Goal: Information Seeking & Learning: Check status

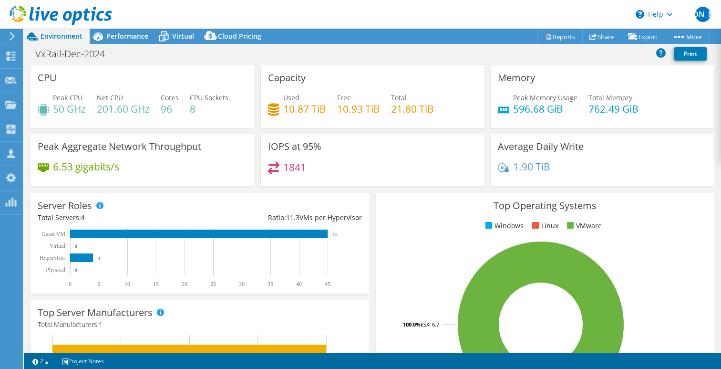
select select "USD"
click at [372, 192] on div "Top Operating Systems Windows Linux VMware 100.0% ESXi 6.7" at bounding box center [544, 307] width 345 height 235
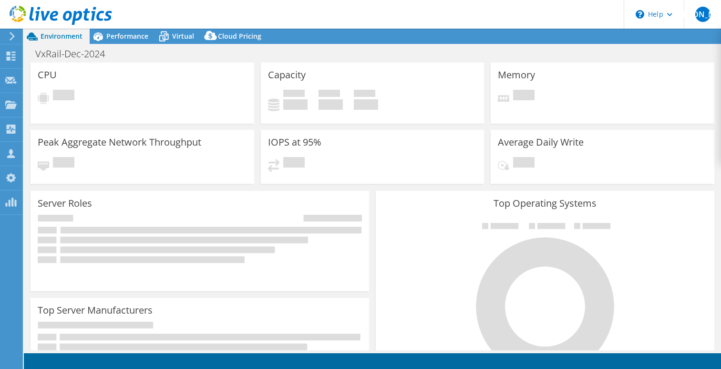
select select "USD"
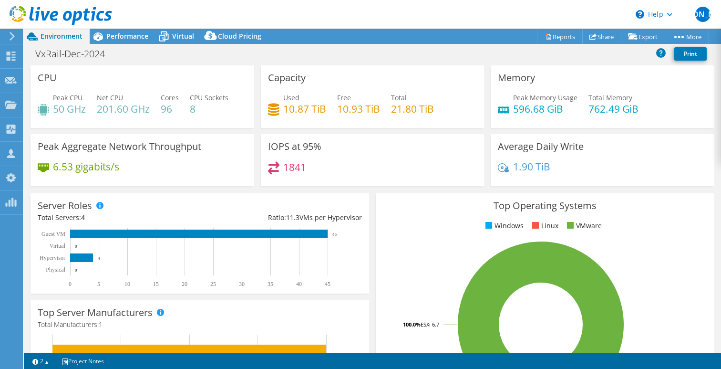
click at [41, 13] on icon at bounding box center [61, 16] width 102 height 20
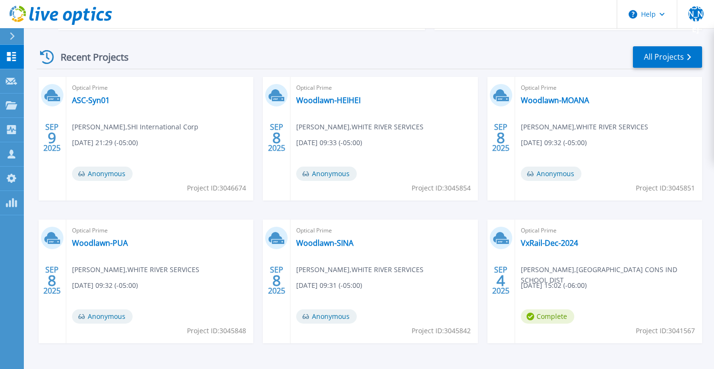
scroll to position [104, 0]
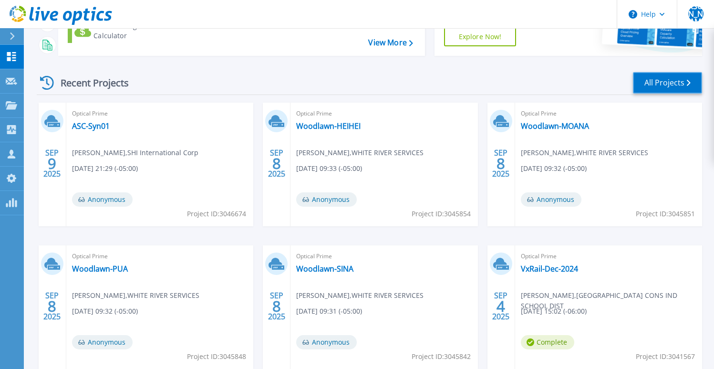
click at [657, 83] on link "All Projects" at bounding box center [667, 82] width 69 height 21
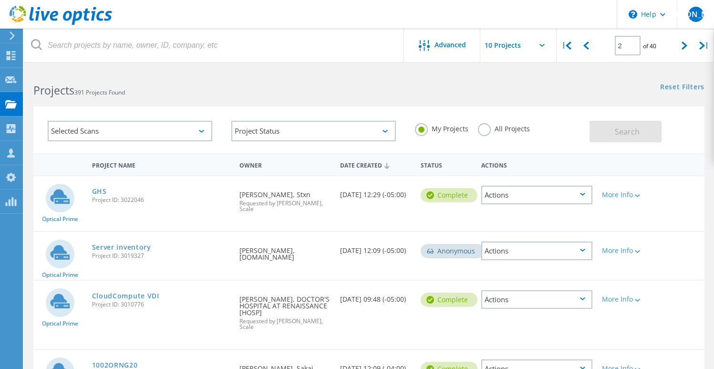
click at [370, 164] on div "Date Created" at bounding box center [375, 164] width 81 height 18
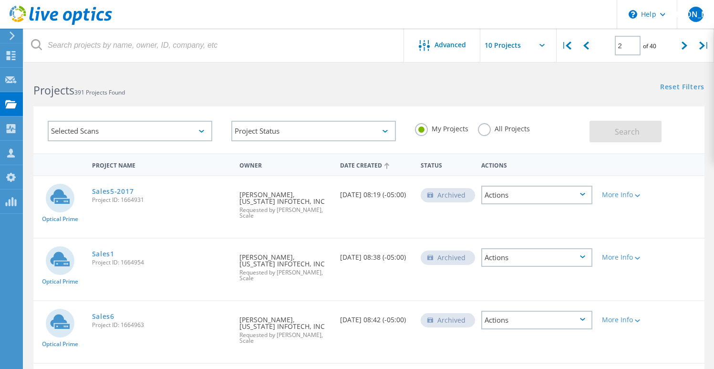
click at [370, 164] on div "Date Created" at bounding box center [375, 164] width 81 height 18
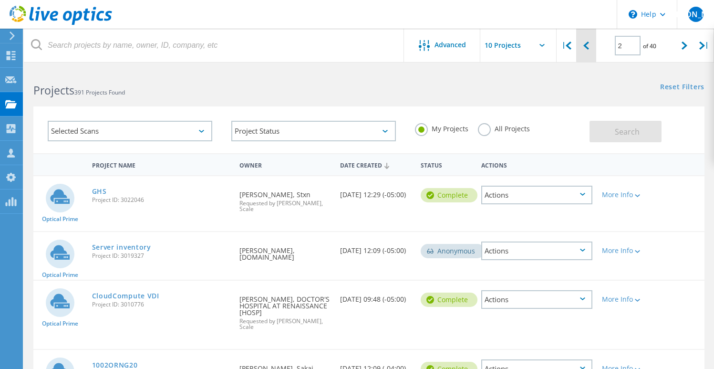
click at [587, 50] on icon at bounding box center [586, 45] width 6 height 8
type input "1"
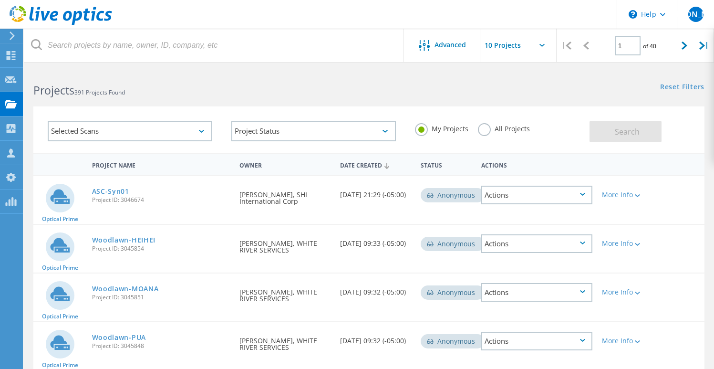
scroll to position [359, 0]
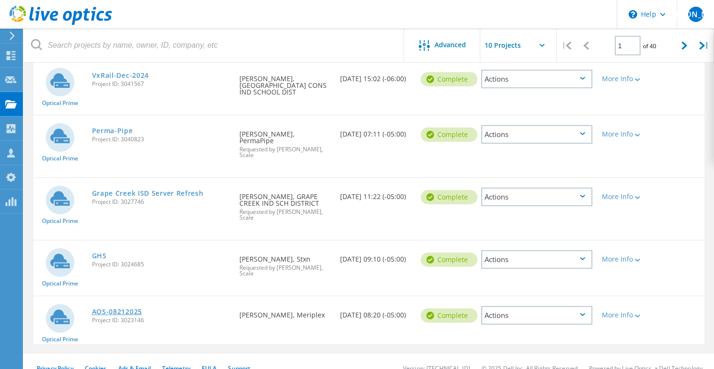
click at [129, 308] on link "AOS-08212025" at bounding box center [117, 311] width 50 height 7
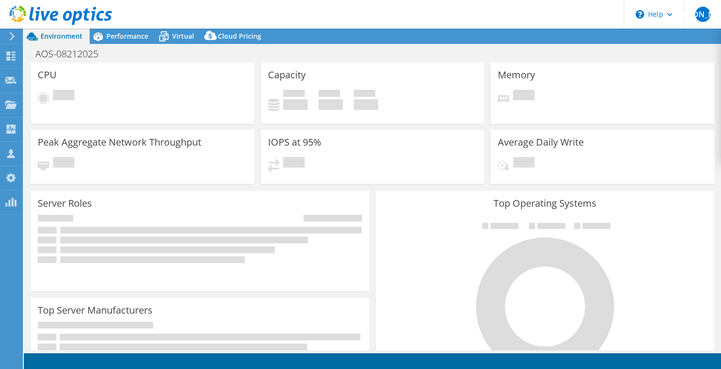
select select "USD"
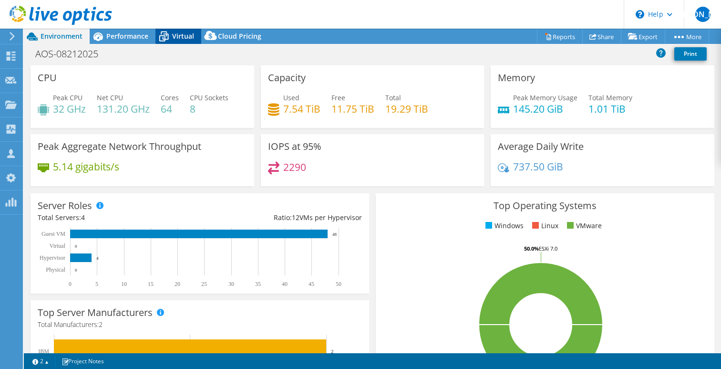
click at [180, 31] on div "Virtual" at bounding box center [178, 36] width 46 height 15
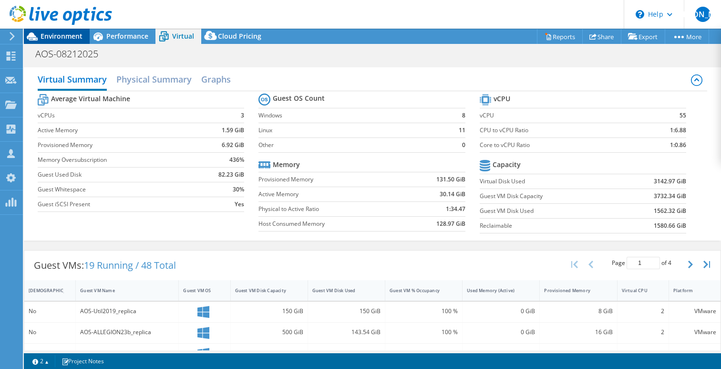
click at [60, 36] on span "Environment" at bounding box center [62, 35] width 42 height 9
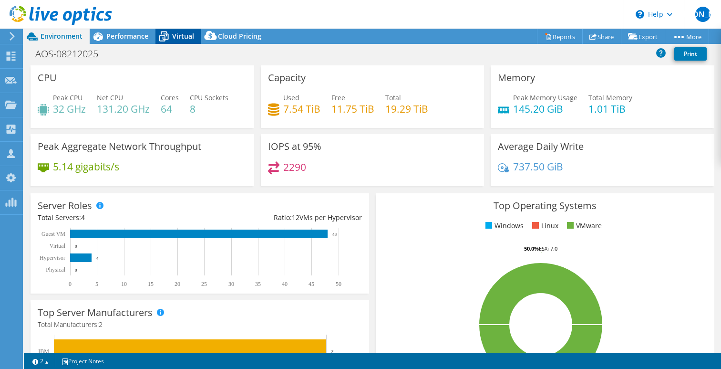
click at [181, 37] on span "Virtual" at bounding box center [183, 35] width 22 height 9
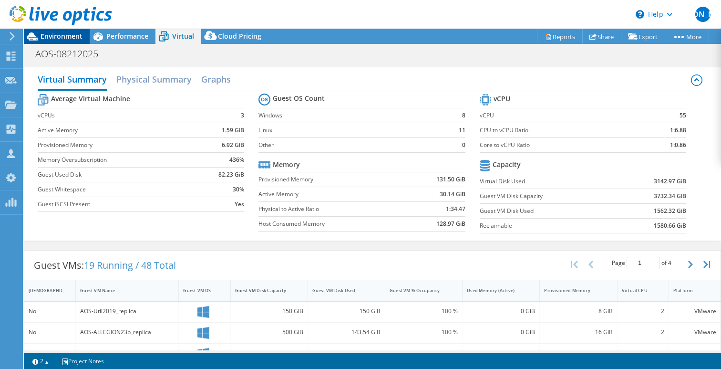
click at [64, 32] on span "Environment" at bounding box center [62, 35] width 42 height 9
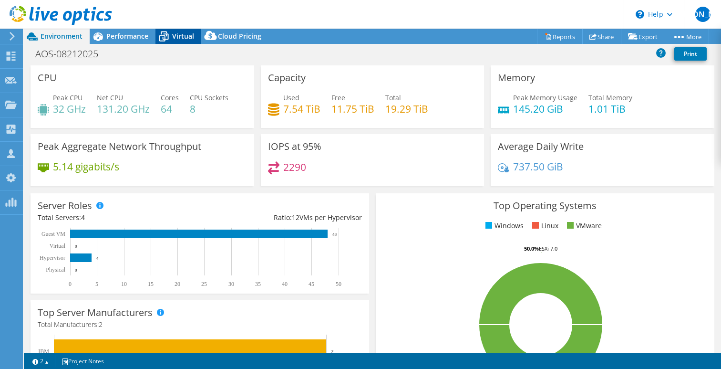
click at [189, 37] on span "Virtual" at bounding box center [183, 35] width 22 height 9
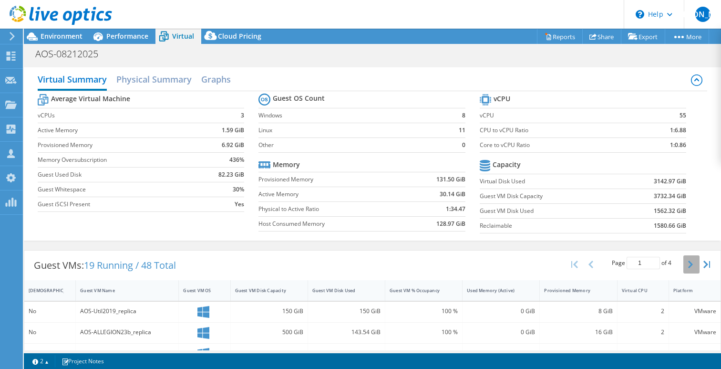
click at [688, 264] on icon "button" at bounding box center [690, 264] width 5 height 8
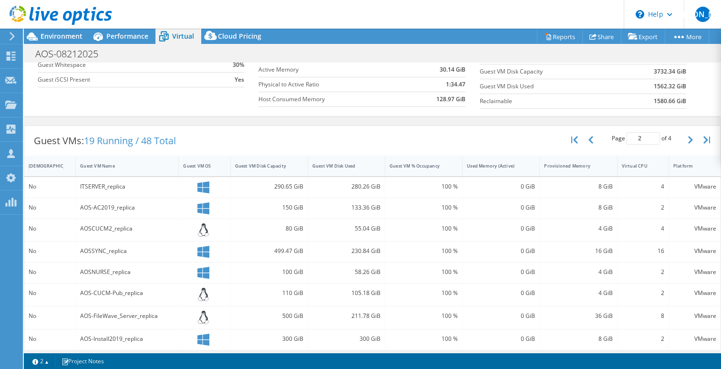
scroll to position [121, 0]
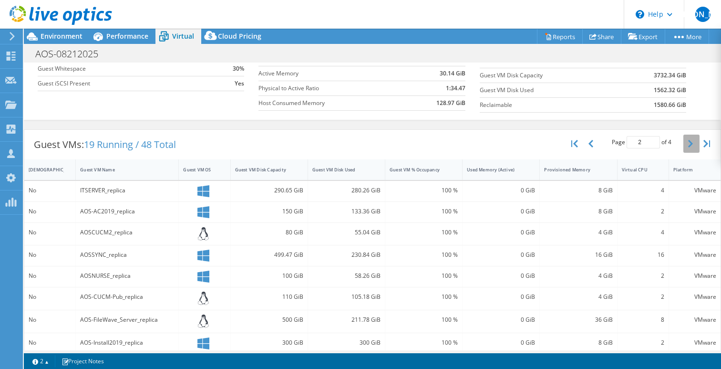
click at [688, 146] on icon "button" at bounding box center [690, 144] width 5 height 8
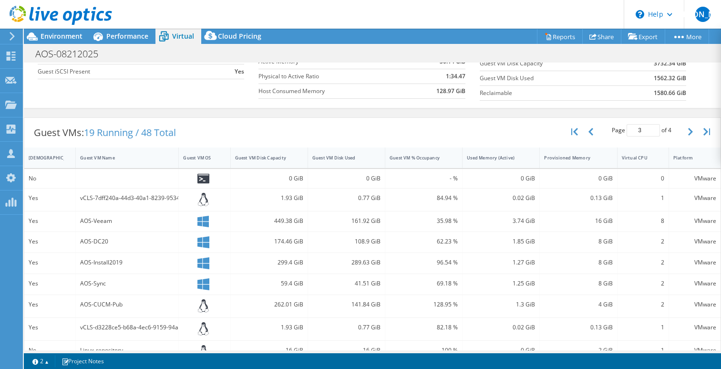
scroll to position [126, 0]
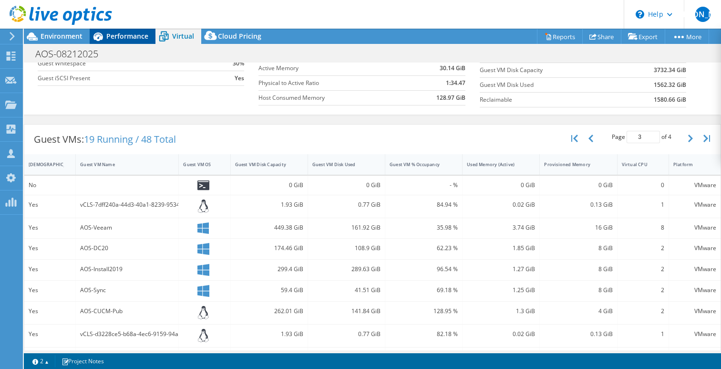
click at [131, 33] on span "Performance" at bounding box center [127, 35] width 42 height 9
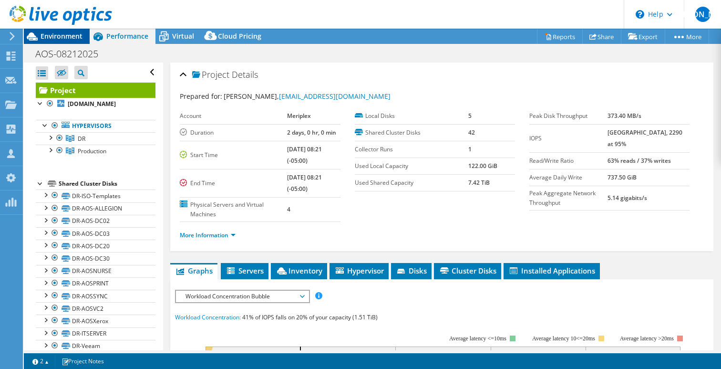
click at [57, 35] on span "Environment" at bounding box center [62, 35] width 42 height 9
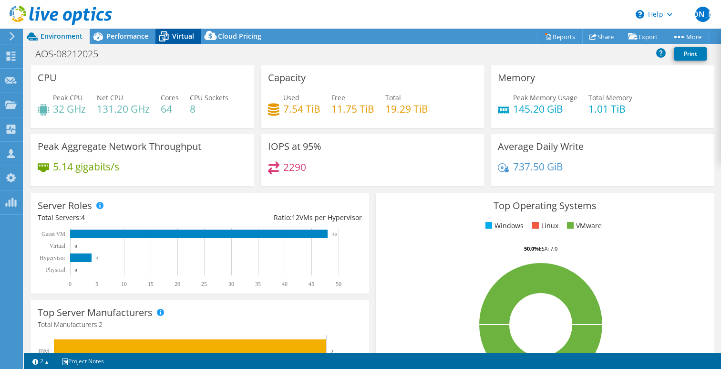
click at [176, 37] on span "Virtual" at bounding box center [183, 35] width 22 height 9
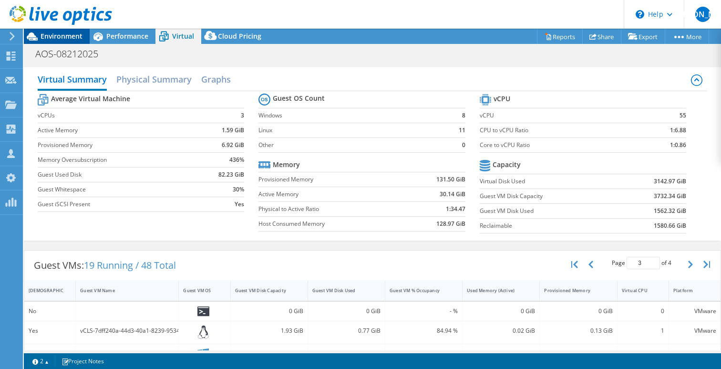
click at [75, 33] on span "Environment" at bounding box center [62, 35] width 42 height 9
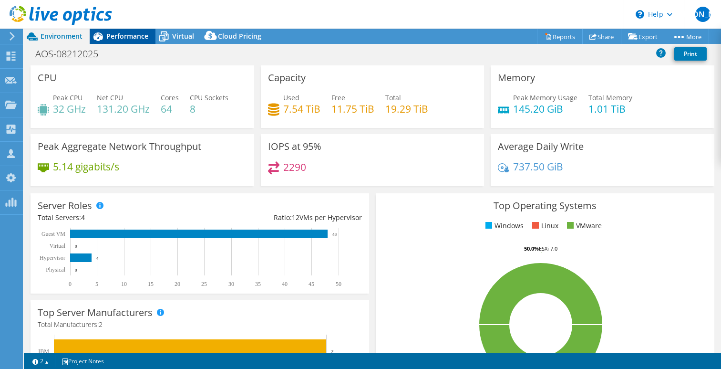
click at [145, 33] on span "Performance" at bounding box center [127, 35] width 42 height 9
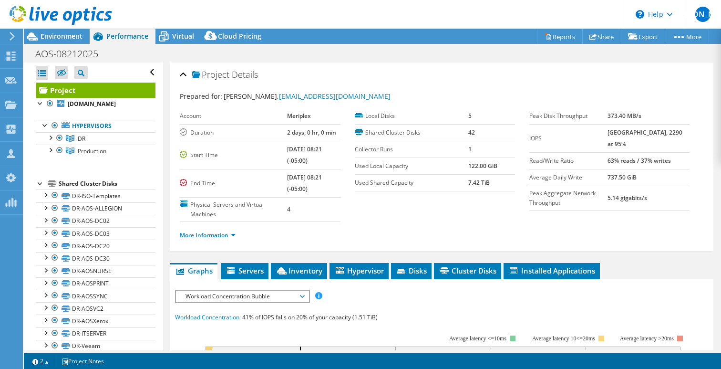
click at [41, 182] on div at bounding box center [41, 183] width 10 height 10
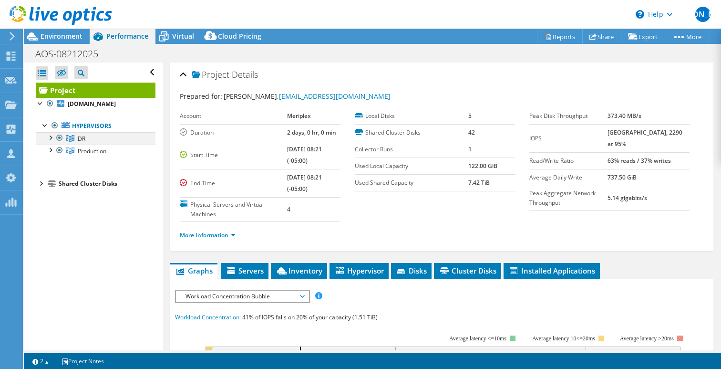
click at [60, 137] on div at bounding box center [60, 137] width 10 height 11
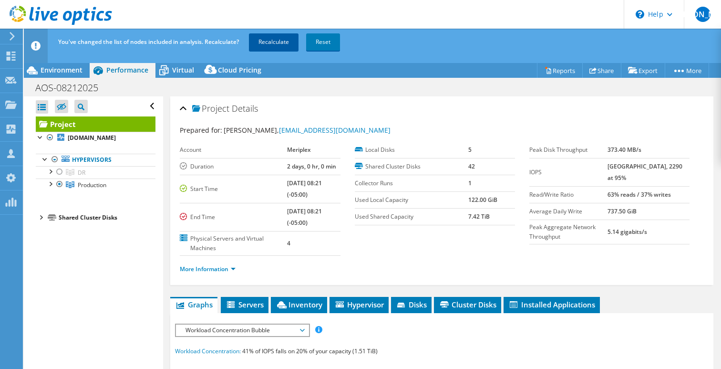
click at [282, 38] on link "Recalculate" at bounding box center [274, 41] width 50 height 17
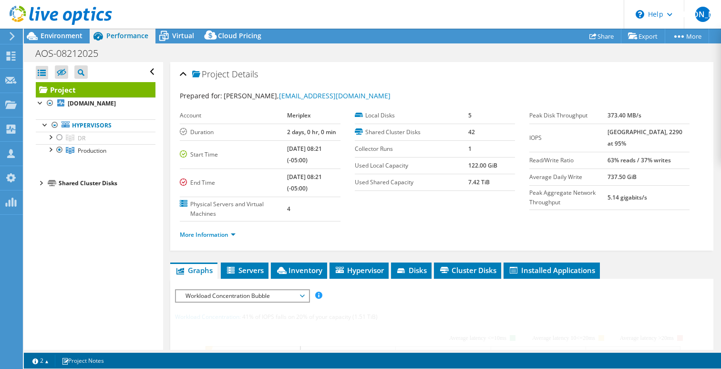
type input "2"
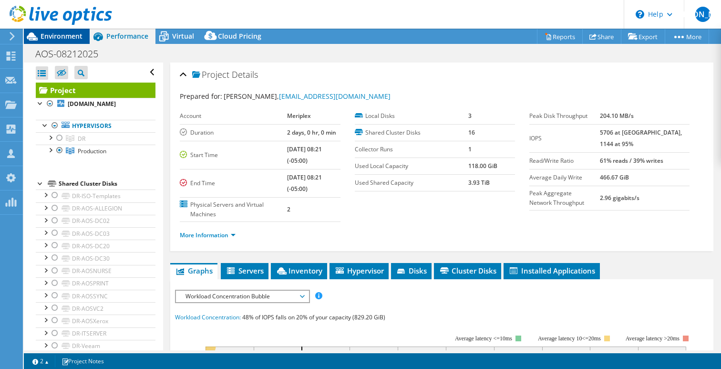
click at [56, 35] on span "Environment" at bounding box center [62, 35] width 42 height 9
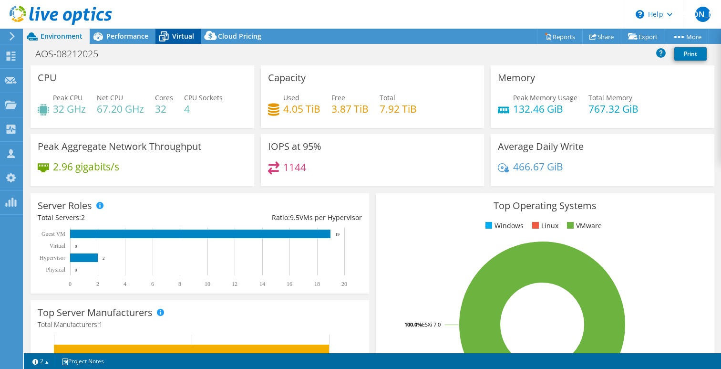
click at [186, 37] on span "Virtual" at bounding box center [183, 35] width 22 height 9
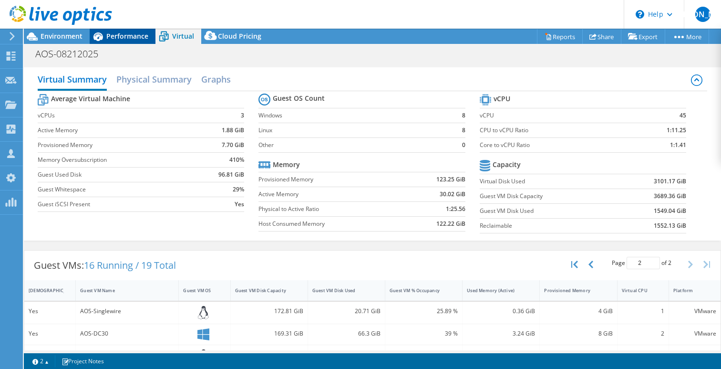
click at [122, 35] on span "Performance" at bounding box center [127, 35] width 42 height 9
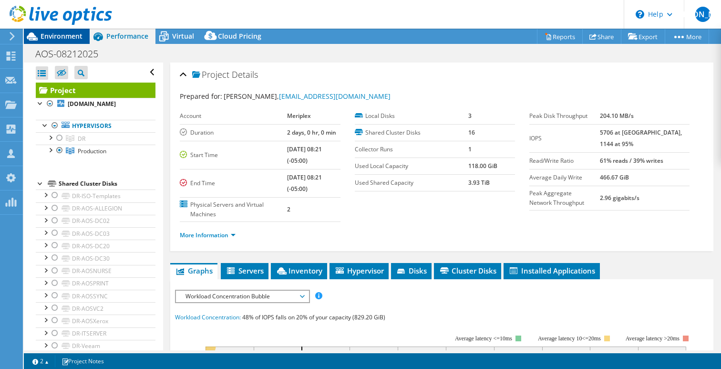
click at [82, 36] on span "Environment" at bounding box center [62, 35] width 42 height 9
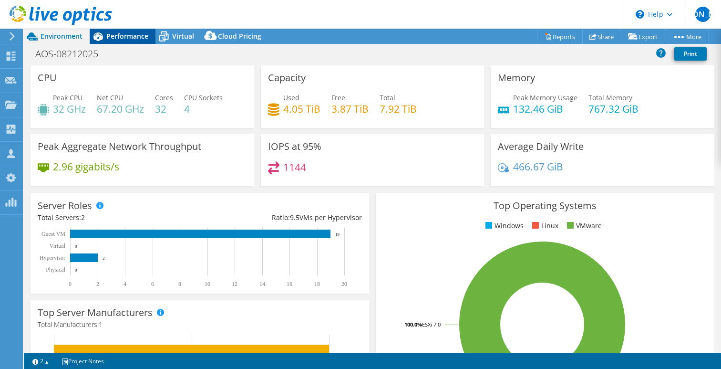
click at [135, 35] on span "Performance" at bounding box center [127, 35] width 42 height 9
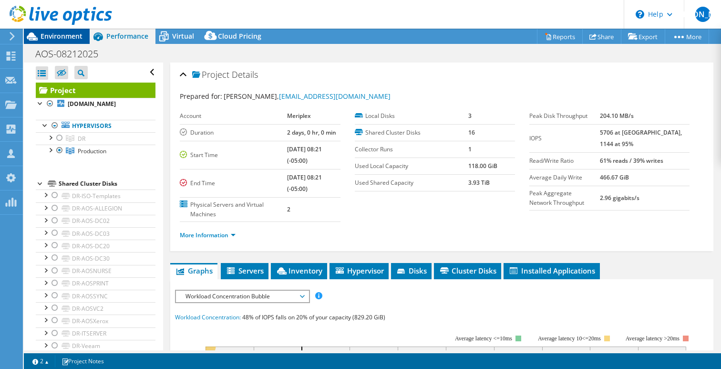
click at [82, 37] on div "Environment" at bounding box center [57, 36] width 66 height 15
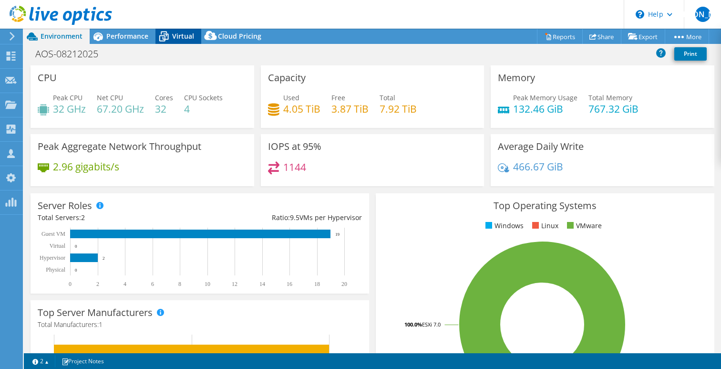
click at [177, 34] on span "Virtual" at bounding box center [183, 35] width 22 height 9
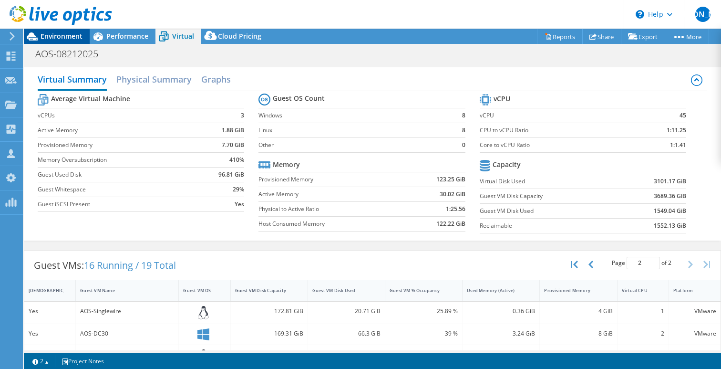
click at [55, 38] on span "Environment" at bounding box center [62, 35] width 42 height 9
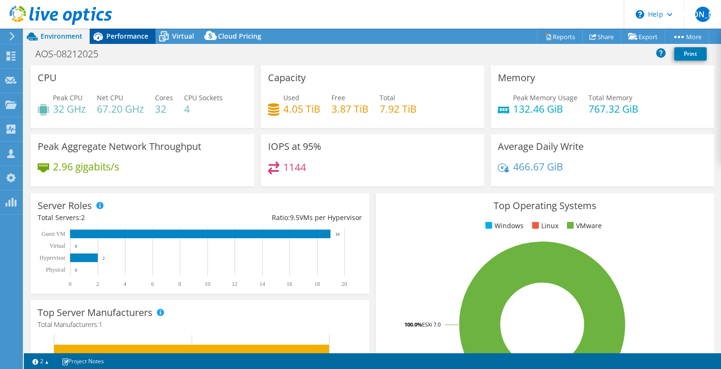
click at [131, 33] on span "Performance" at bounding box center [127, 35] width 42 height 9
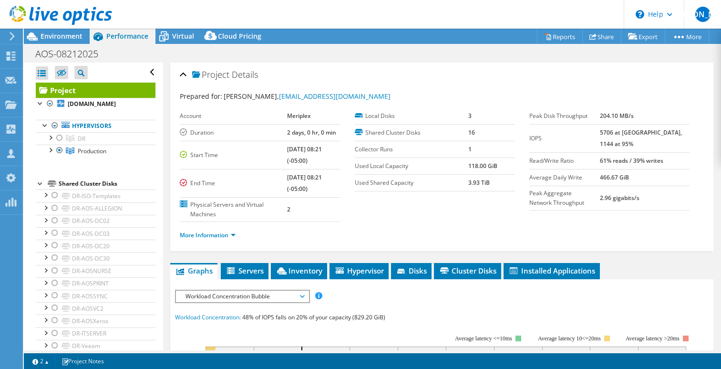
scroll to position [181, 0]
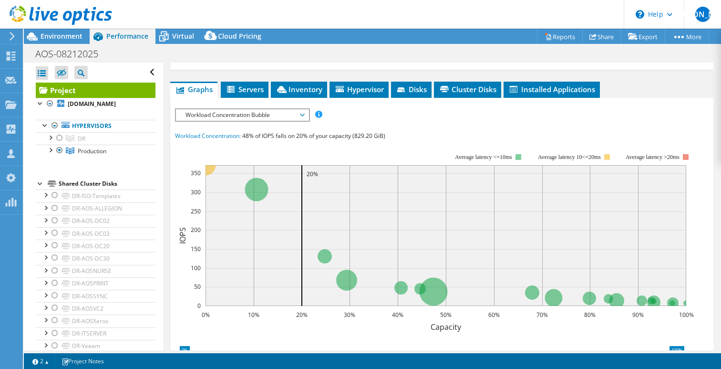
click at [265, 116] on span "Workload Concentration Bubble" at bounding box center [242, 114] width 123 height 11
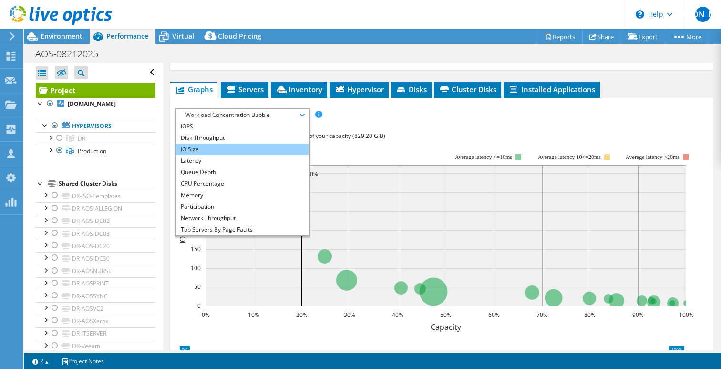
click at [250, 146] on li "IO Size" at bounding box center [242, 148] width 132 height 11
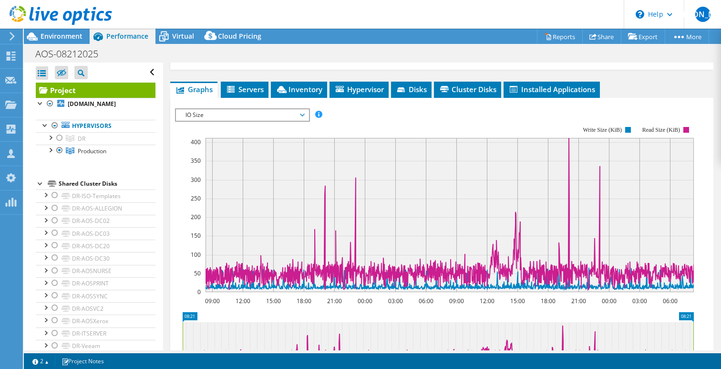
click at [253, 113] on span "IO Size" at bounding box center [242, 114] width 123 height 11
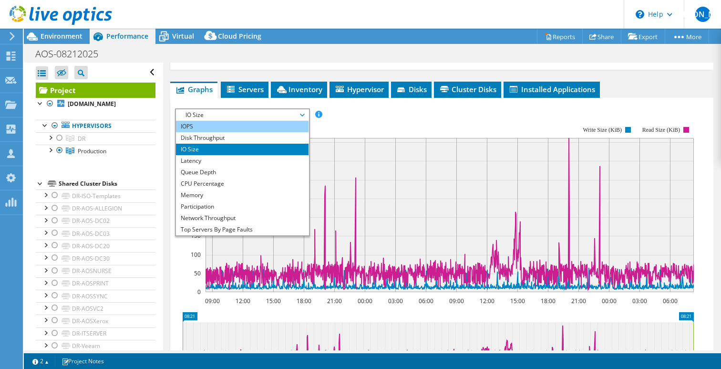
click at [249, 124] on li "IOPS" at bounding box center [242, 126] width 132 height 11
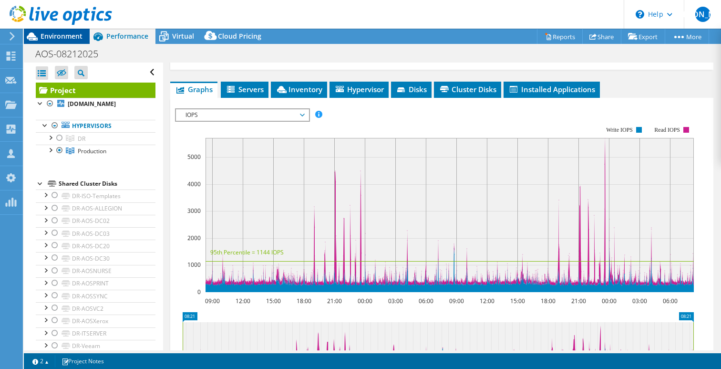
click at [66, 35] on span "Environment" at bounding box center [62, 35] width 42 height 9
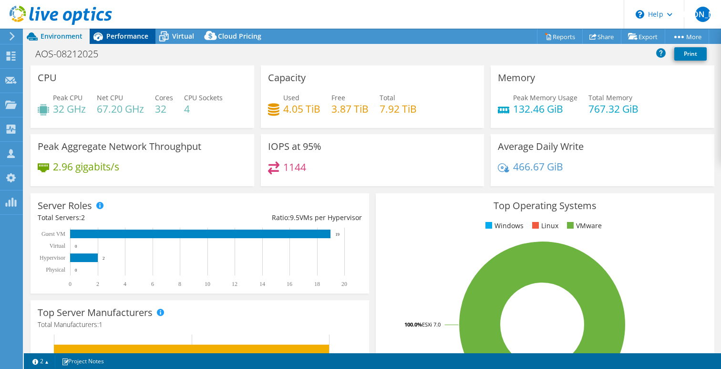
click at [123, 31] on span "Performance" at bounding box center [127, 35] width 42 height 9
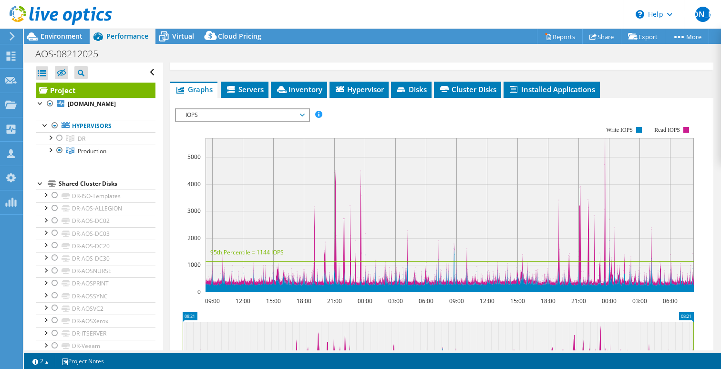
scroll to position [0, 0]
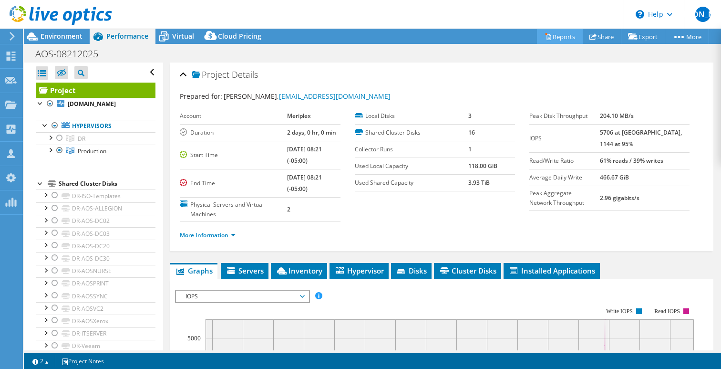
click at [553, 35] on link "Reports" at bounding box center [560, 36] width 46 height 15
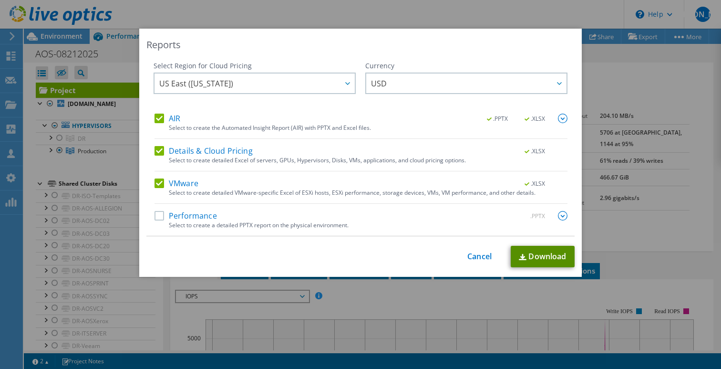
click at [535, 260] on link "Download" at bounding box center [543, 256] width 64 height 21
click at [368, 326] on div "Reports Select Region for Cloud Pricing Asia Pacific (Hong Kong) Asia Pacific (…" at bounding box center [360, 184] width 721 height 311
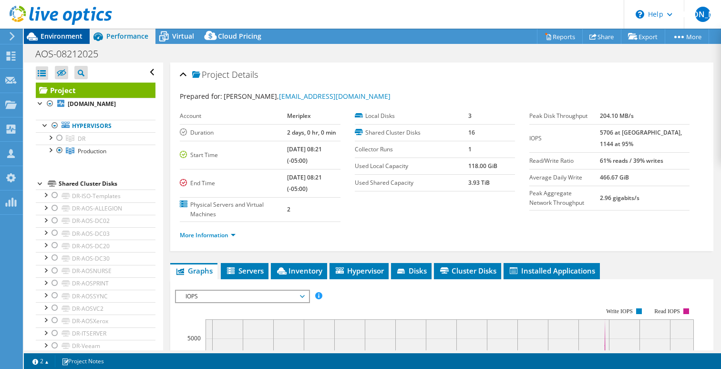
click at [62, 34] on span "Environment" at bounding box center [62, 35] width 42 height 9
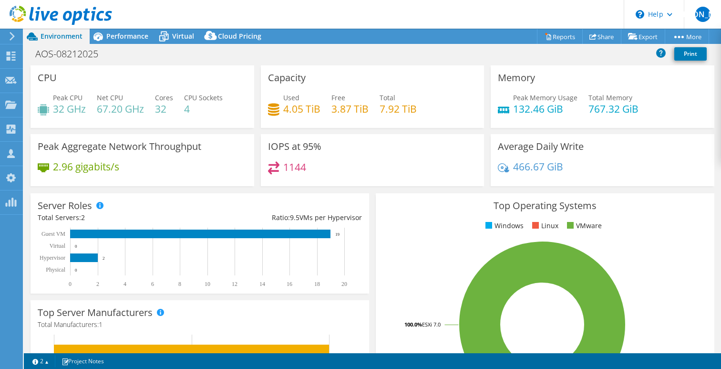
click at [81, 20] on icon at bounding box center [61, 16] width 102 height 20
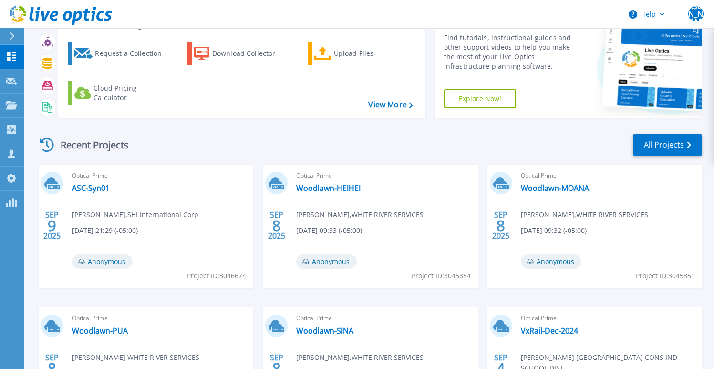
scroll to position [63, 0]
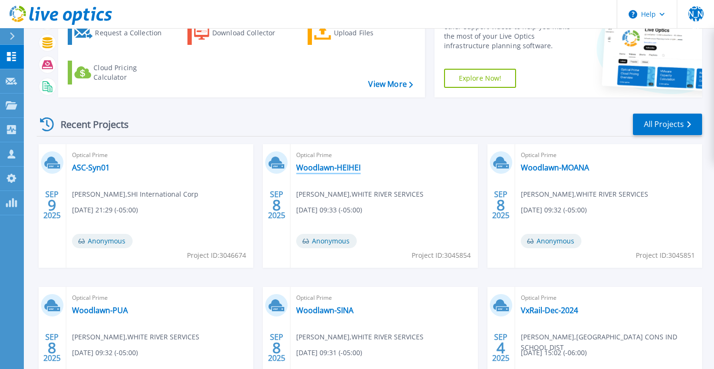
click at [352, 167] on link "Woodlawn-HEIHEI" at bounding box center [328, 168] width 64 height 10
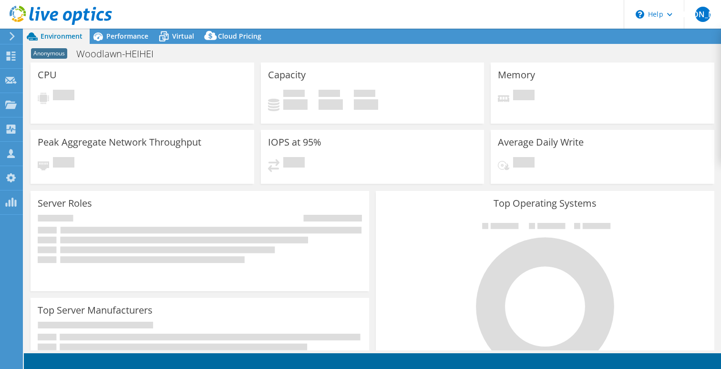
select select "USD"
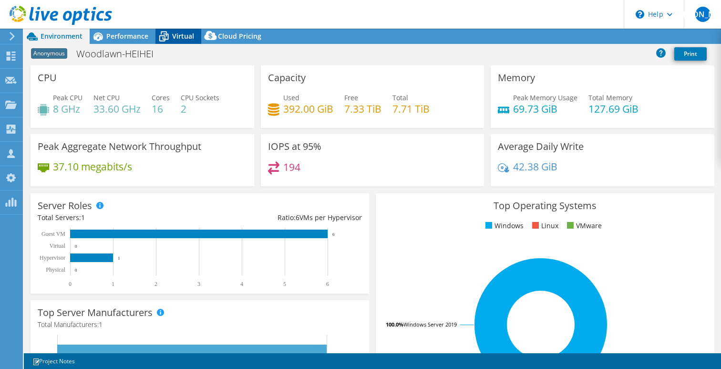
click at [183, 35] on span "Virtual" at bounding box center [183, 35] width 22 height 9
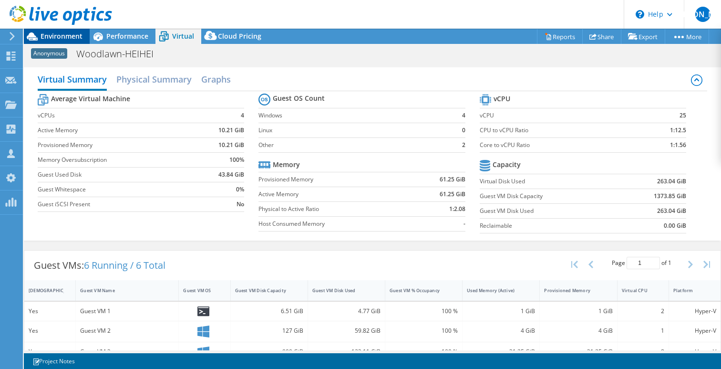
click at [59, 33] on span "Environment" at bounding box center [62, 35] width 42 height 9
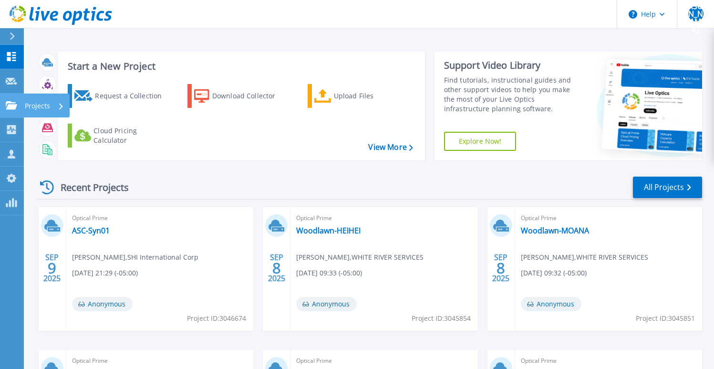
click at [41, 106] on p "Projects" at bounding box center [37, 105] width 25 height 25
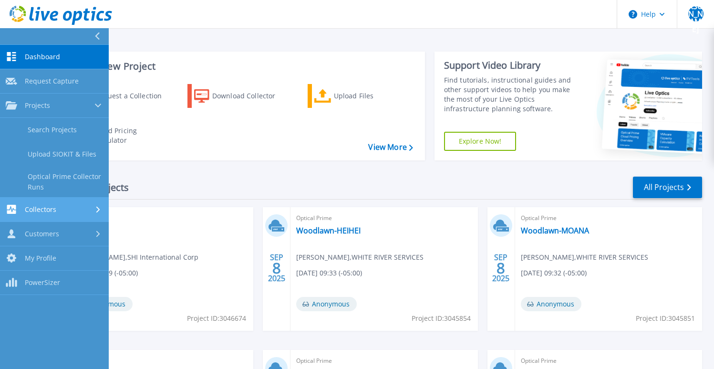
click at [38, 206] on span "Collectors" at bounding box center [40, 209] width 31 height 9
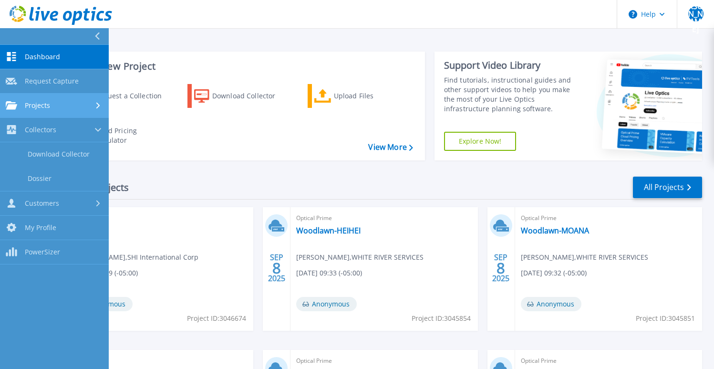
click at [40, 101] on span "Projects" at bounding box center [37, 105] width 25 height 9
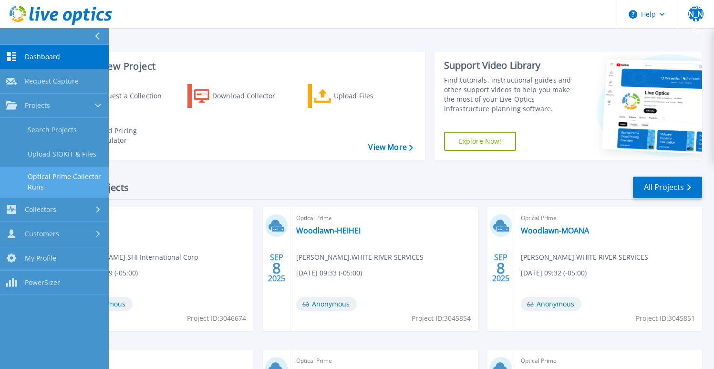
click at [46, 175] on link "Optical Prime Collector Runs" at bounding box center [54, 181] width 109 height 31
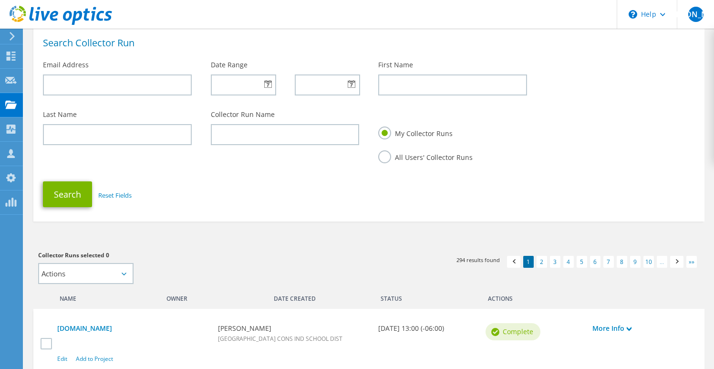
scroll to position [181, 0]
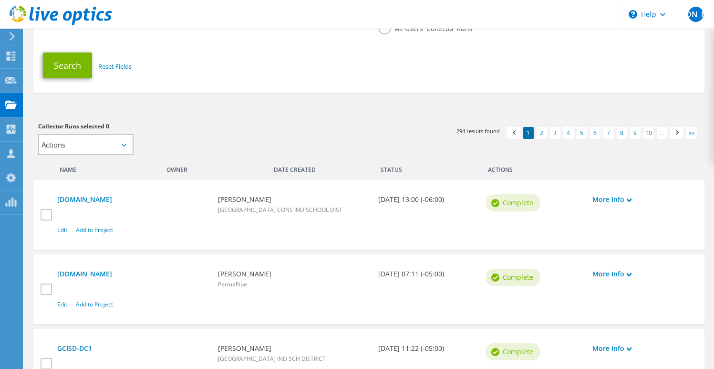
click at [390, 169] on div "Status" at bounding box center [399, 167] width 53 height 15
click at [278, 168] on div "Date Created" at bounding box center [319, 167] width 107 height 15
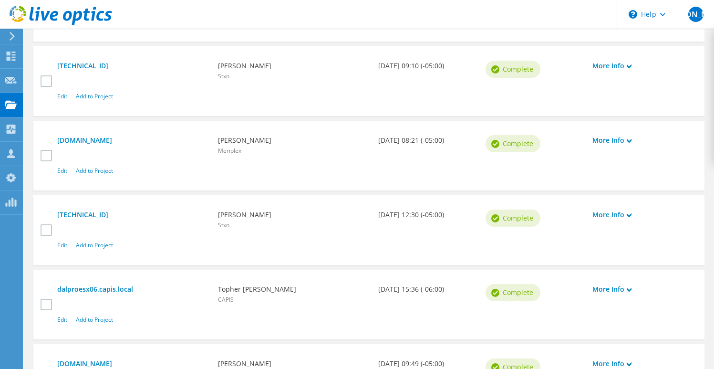
scroll to position [230, 0]
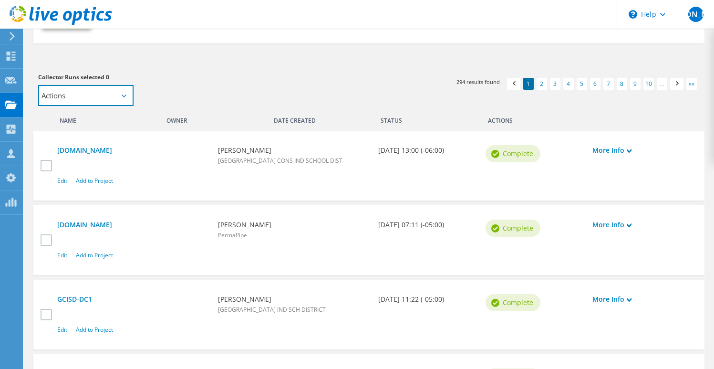
click at [121, 95] on select "Actions Add to new project" at bounding box center [85, 95] width 95 height 21
click at [495, 122] on div "Actions" at bounding box center [588, 118] width 214 height 15
click at [517, 84] on span at bounding box center [514, 85] width 10 height 10
click at [544, 84] on link "2" at bounding box center [541, 84] width 10 height 12
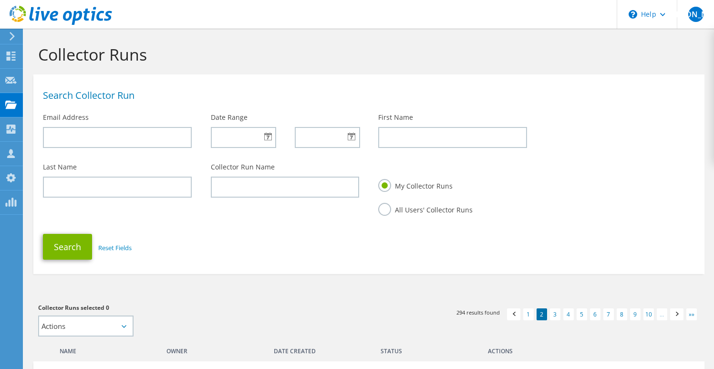
click at [44, 9] on icon at bounding box center [61, 16] width 102 height 20
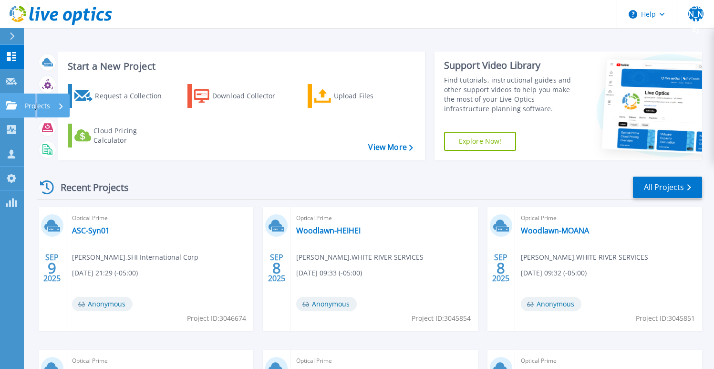
click at [36, 106] on p "Projects" at bounding box center [37, 105] width 25 height 25
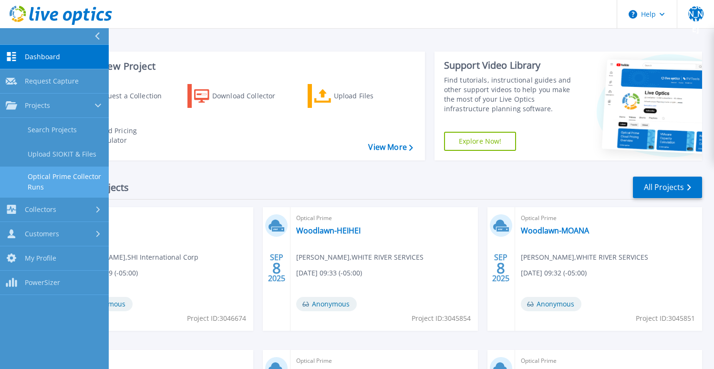
click at [48, 175] on link "Optical Prime Collector Runs" at bounding box center [54, 181] width 109 height 31
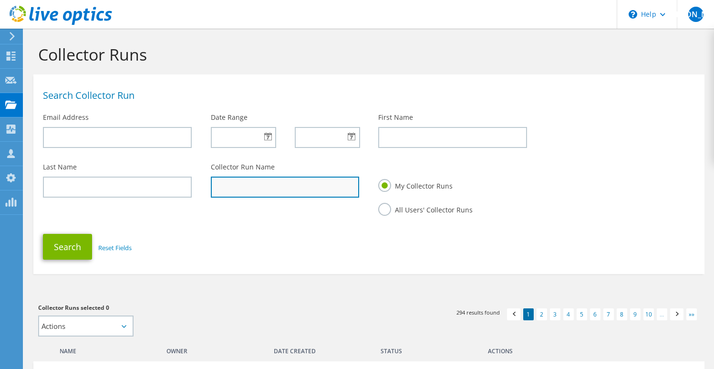
click at [251, 185] on input "text" at bounding box center [285, 186] width 149 height 21
type input "Woodlawn"
click at [43, 234] on button "Search" at bounding box center [67, 247] width 49 height 26
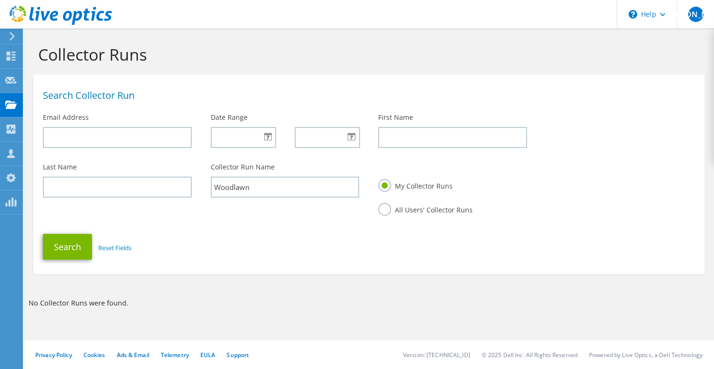
click at [388, 211] on label "All Users' Collector Runs" at bounding box center [425, 209] width 94 height 12
click at [0, 0] on input "All Users' Collector Runs" at bounding box center [0, 0] width 0 height 0
click at [70, 244] on button "Search" at bounding box center [67, 247] width 49 height 26
click at [31, 11] on icon at bounding box center [61, 16] width 102 height 20
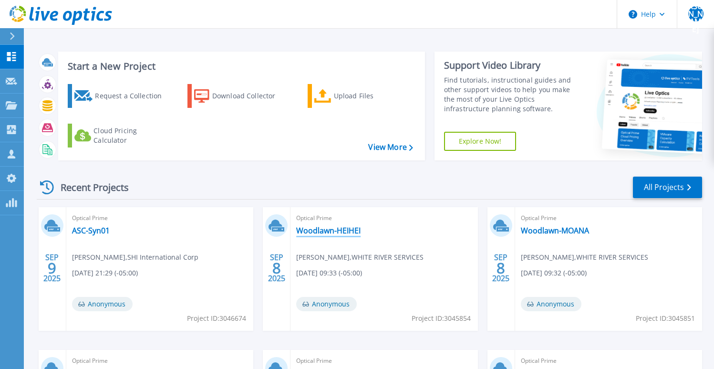
click at [313, 231] on link "Woodlawn-HEIHEI" at bounding box center [328, 230] width 64 height 10
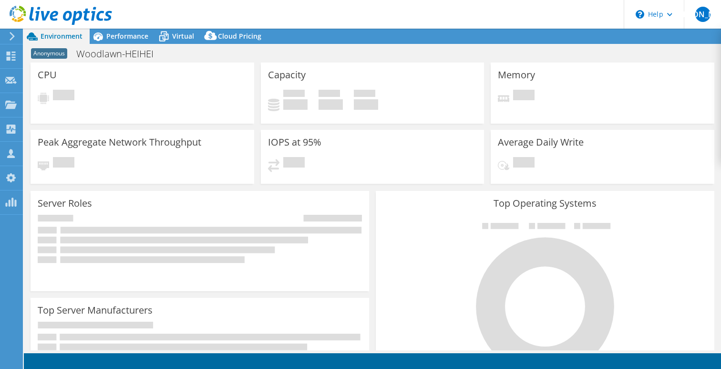
select select "USD"
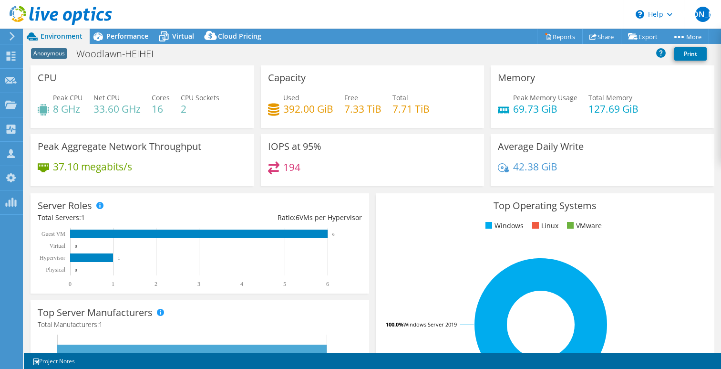
click at [52, 11] on use at bounding box center [61, 15] width 102 height 19
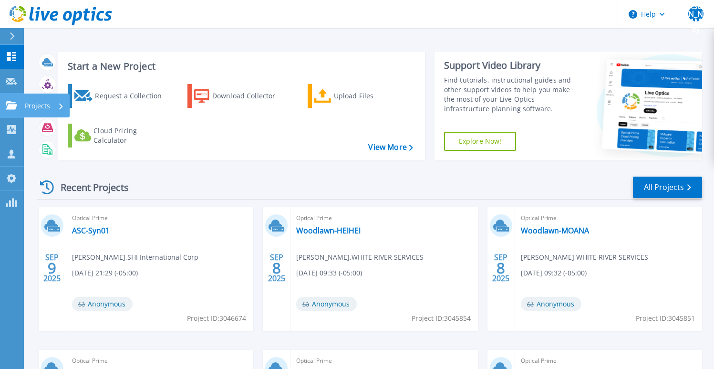
click at [48, 108] on p "Projects" at bounding box center [37, 105] width 25 height 25
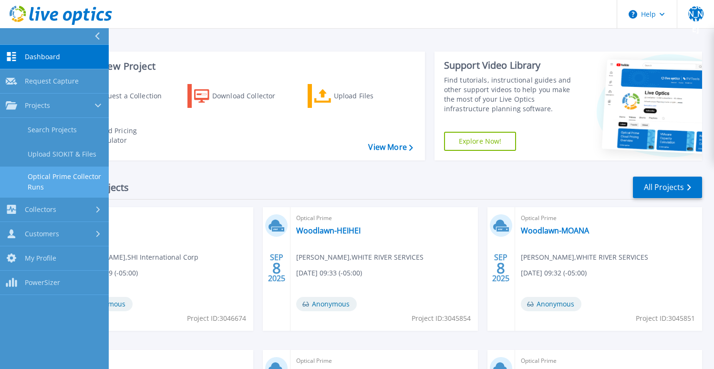
click at [72, 176] on link "Optical Prime Collector Runs" at bounding box center [54, 181] width 109 height 31
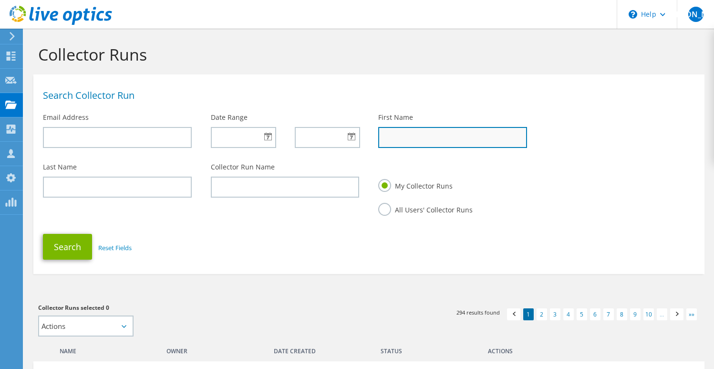
click at [392, 133] on input "text" at bounding box center [452, 137] width 149 height 21
type input "Jason"
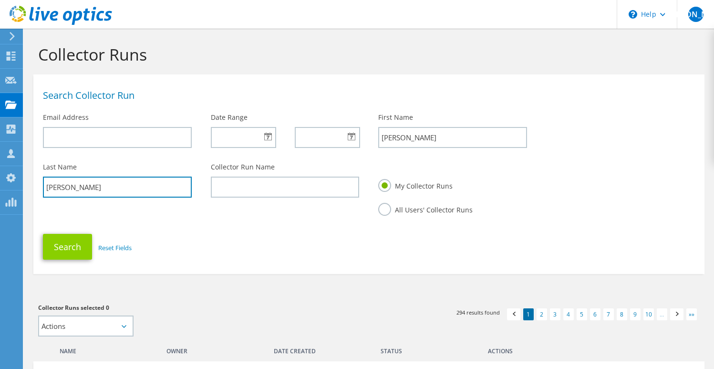
type input "Keeler"
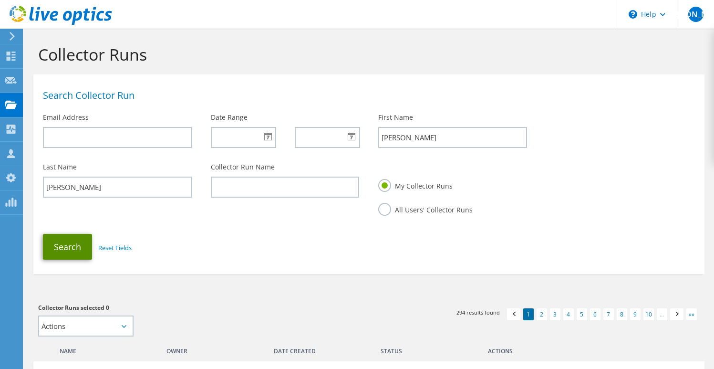
click at [69, 245] on button "Search" at bounding box center [67, 247] width 49 height 26
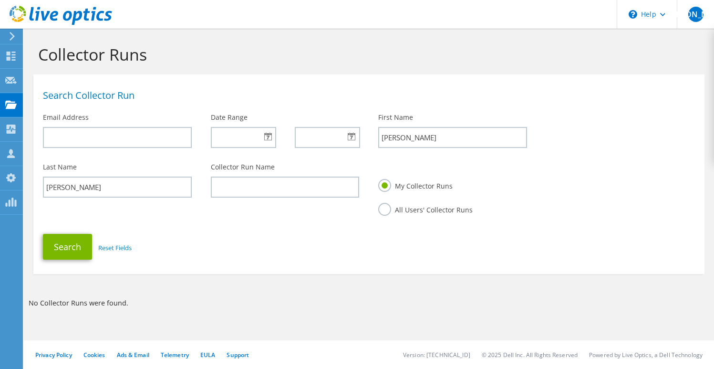
click at [387, 209] on label "All Users' Collector Runs" at bounding box center [425, 209] width 94 height 12
click at [0, 0] on input "All Users' Collector Runs" at bounding box center [0, 0] width 0 height 0
click at [75, 247] on button "Search" at bounding box center [67, 247] width 49 height 26
click at [109, 247] on link "Reset Fields" at bounding box center [114, 247] width 33 height 9
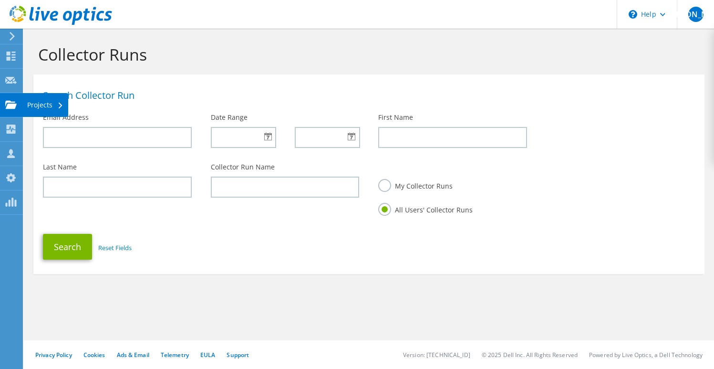
click at [43, 106] on div "Projects" at bounding box center [45, 105] width 46 height 24
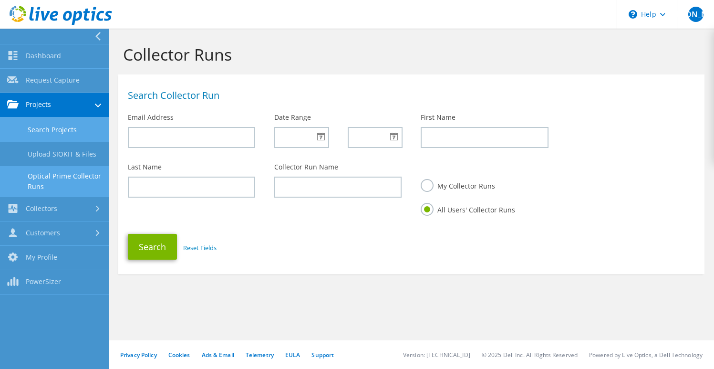
click at [48, 125] on link "Search Projects" at bounding box center [54, 129] width 109 height 24
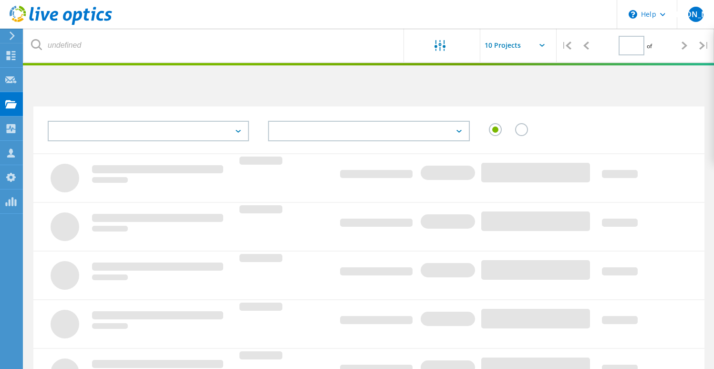
type input "1"
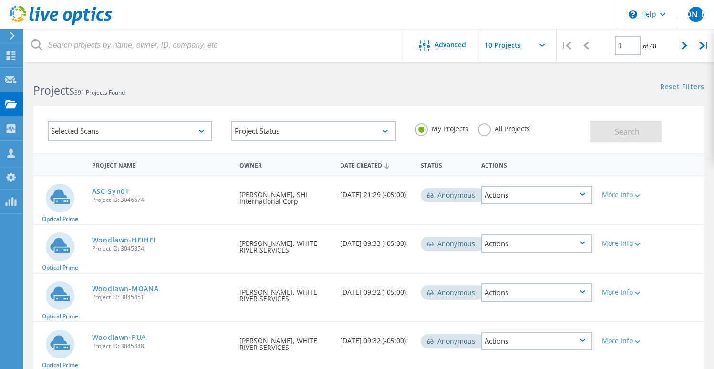
click at [552, 195] on div "Actions" at bounding box center [536, 194] width 111 height 19
click at [656, 203] on div "Optical Prime ASC-Syn01 Project ID: 3046674 Requested By Jason Lathe, SHI Inter…" at bounding box center [368, 200] width 671 height 48
click at [640, 195] on icon at bounding box center [637, 195] width 5 height 3
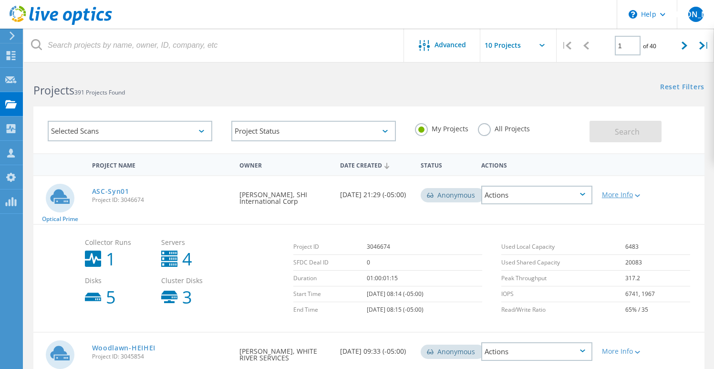
click at [640, 195] on icon at bounding box center [637, 195] width 5 height 3
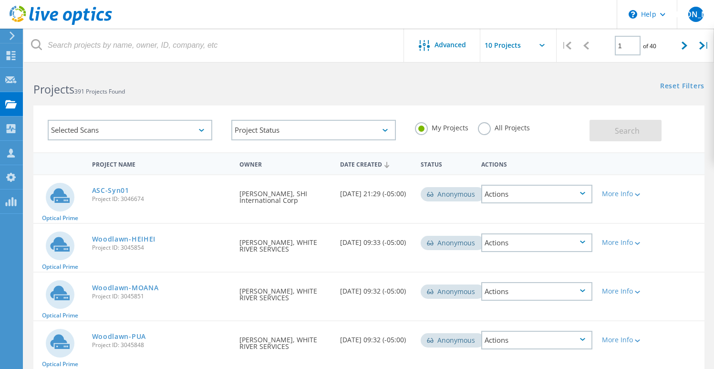
scroll to position [2, 0]
click at [450, 246] on div "Anonymous" at bounding box center [452, 242] width 64 height 14
click at [198, 126] on div "Selected Scans" at bounding box center [130, 129] width 164 height 20
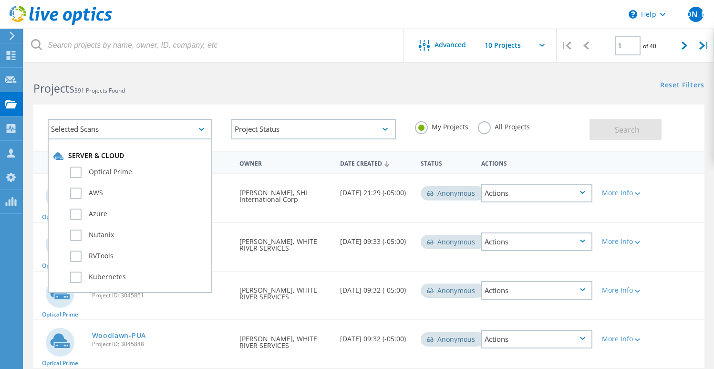
click at [197, 126] on div "Selected Scans" at bounding box center [130, 129] width 164 height 20
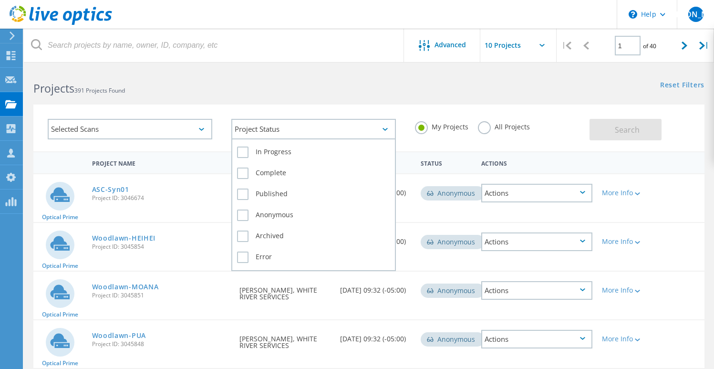
click at [298, 122] on div "Project Status" at bounding box center [313, 129] width 164 height 20
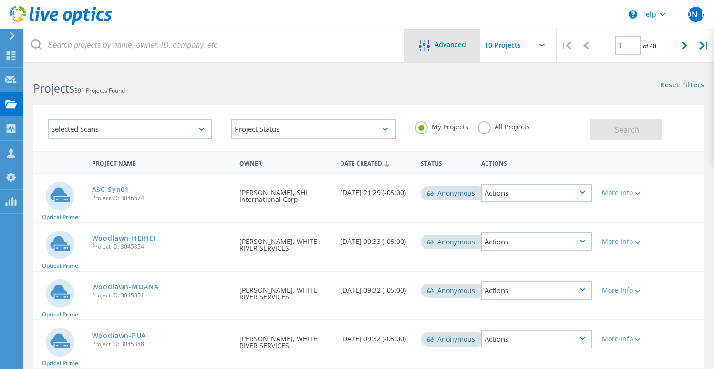
click at [445, 46] on span "Advanced" at bounding box center [449, 44] width 31 height 7
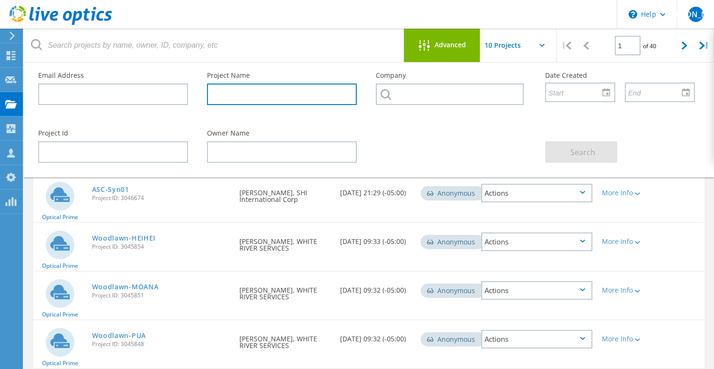
click at [297, 96] on input "text" at bounding box center [282, 93] width 150 height 21
type input "Woodlawn"
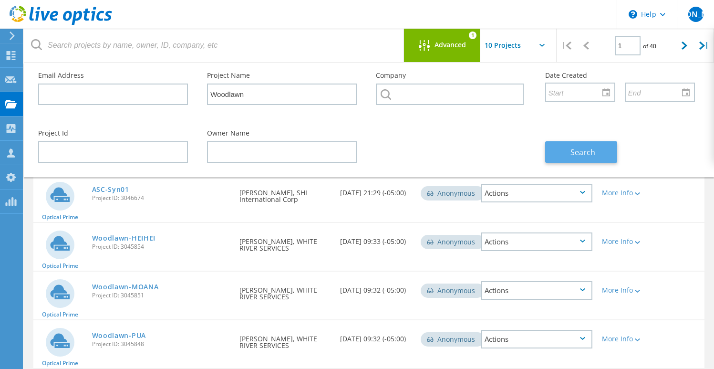
click at [569, 149] on button "Search" at bounding box center [581, 151] width 72 height 21
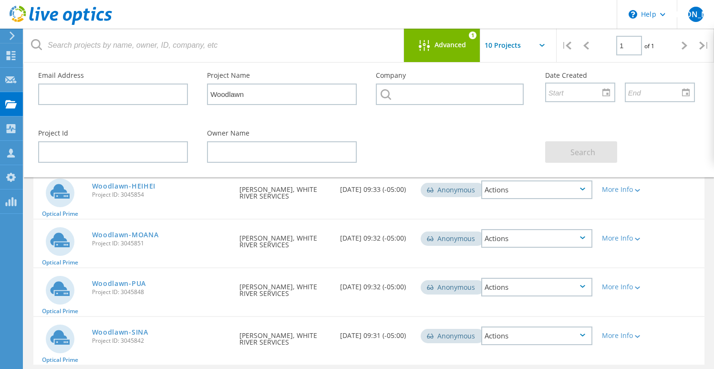
scroll to position [0, 0]
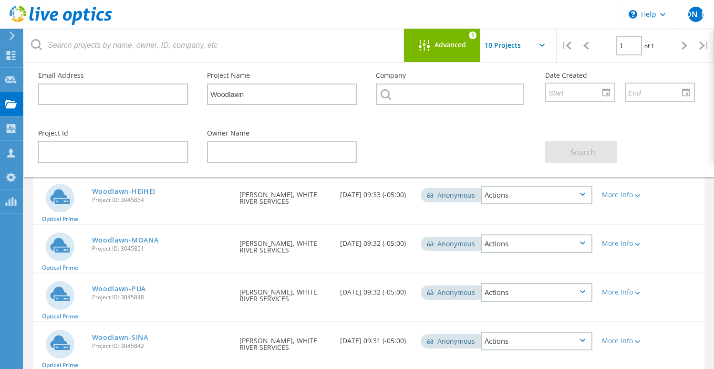
click at [554, 198] on div "Actions" at bounding box center [536, 194] width 111 height 19
click at [544, 191] on div "Project Details" at bounding box center [536, 187] width 109 height 15
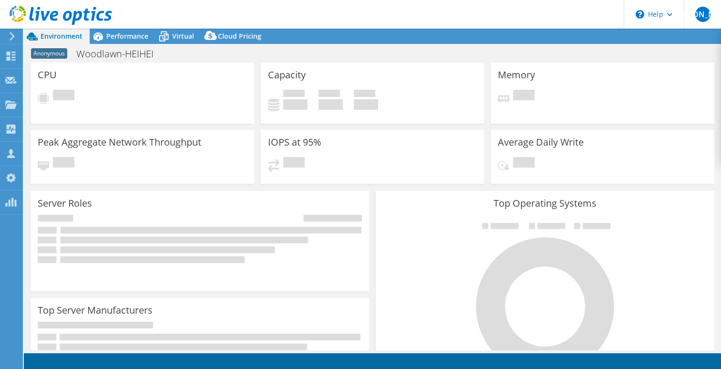
select select "USD"
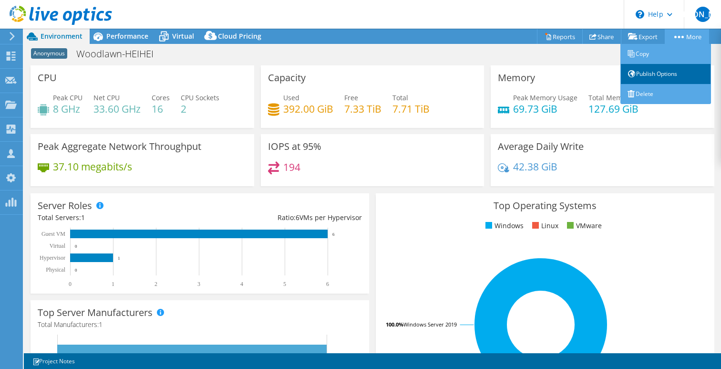
click at [651, 73] on link "Publish Options" at bounding box center [665, 74] width 91 height 20
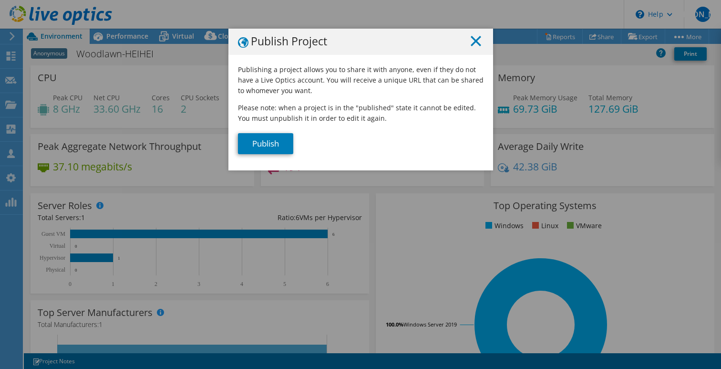
click at [474, 41] on icon at bounding box center [476, 41] width 10 height 10
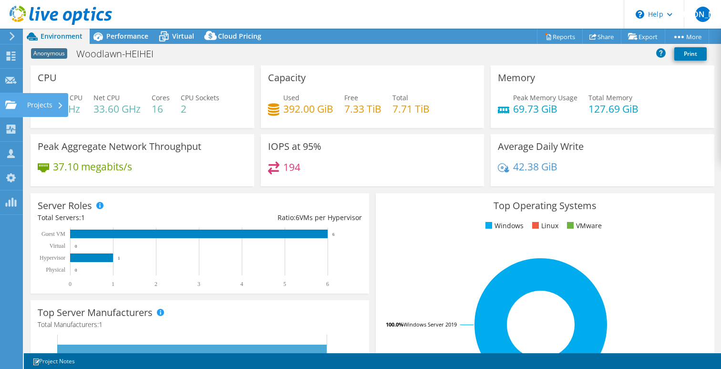
click at [47, 102] on div "Projects" at bounding box center [45, 105] width 46 height 24
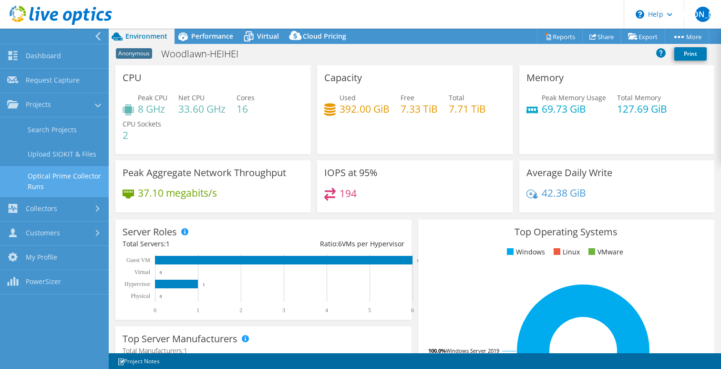
click at [54, 176] on link "Optical Prime Collector Runs" at bounding box center [54, 181] width 109 height 31
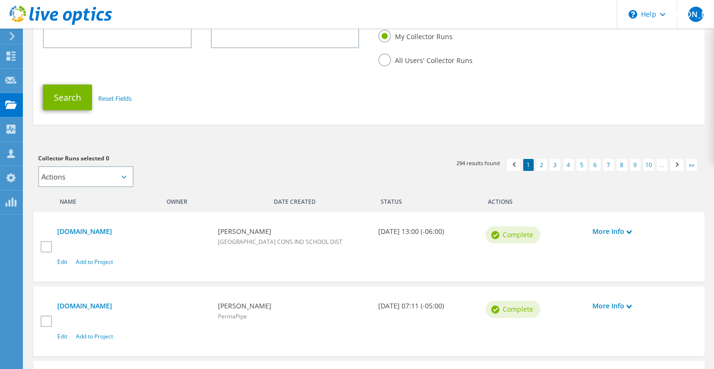
scroll to position [162, 0]
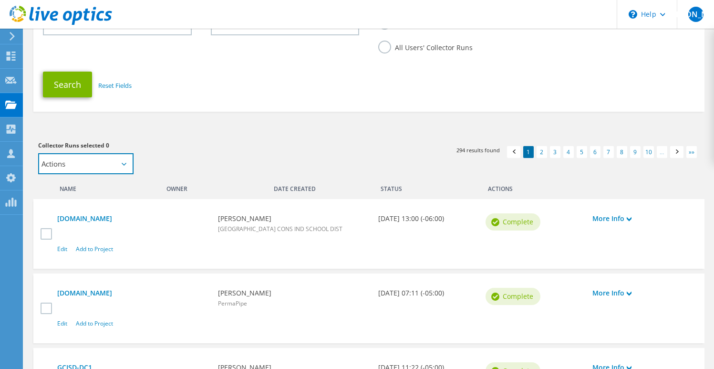
click at [130, 164] on select "Actions Add to new project" at bounding box center [85, 163] width 95 height 21
click at [38, 153] on select "Actions Add to new project" at bounding box center [85, 163] width 95 height 21
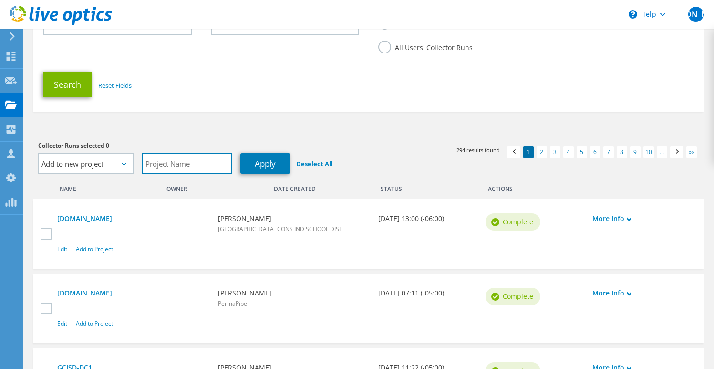
click at [189, 161] on input "text" at bounding box center [187, 163] width 90 height 21
click at [128, 165] on select "Actions Add to new project" at bounding box center [85, 163] width 95 height 21
click at [304, 163] on link "Deselect All" at bounding box center [314, 163] width 37 height 9
select select "Actions"
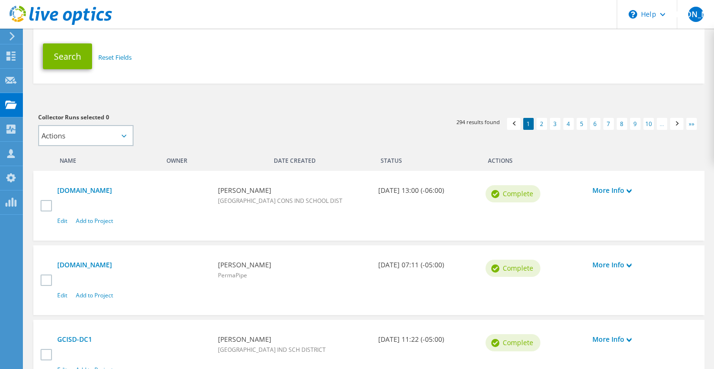
scroll to position [188, 0]
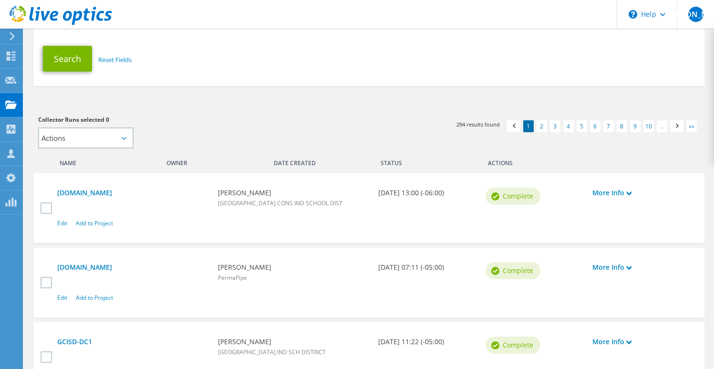
click at [297, 164] on div "Date Created" at bounding box center [319, 160] width 107 height 15
click at [303, 132] on div "Collector Runs selected 0 Actions Add to new project Apply Deselect All" at bounding box center [198, 131] width 321 height 34
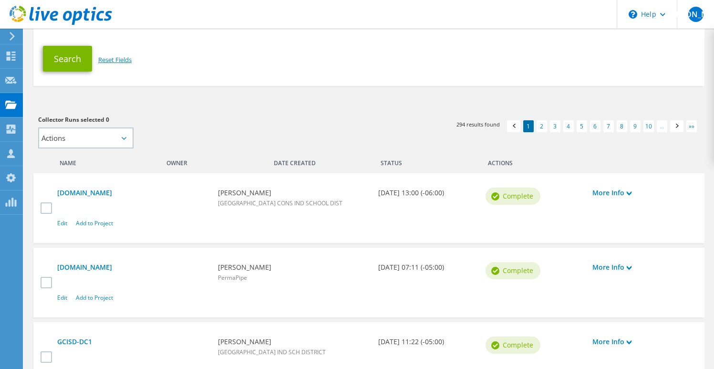
click at [113, 60] on link "Reset Fields" at bounding box center [114, 59] width 33 height 9
click at [114, 59] on link "Reset Fields" at bounding box center [114, 59] width 33 height 9
click at [68, 57] on button "Search" at bounding box center [67, 59] width 49 height 26
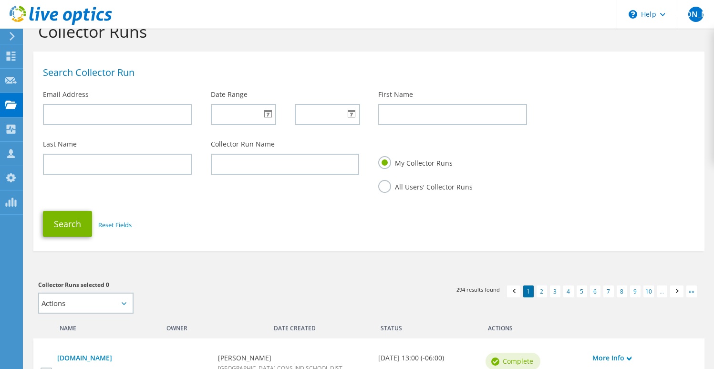
scroll to position [13, 0]
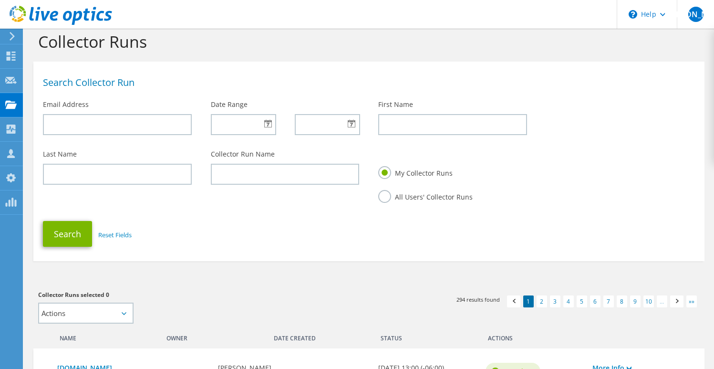
click at [382, 198] on label "All Users' Collector Runs" at bounding box center [425, 196] width 94 height 12
click at [0, 0] on input "All Users' Collector Runs" at bounding box center [0, 0] width 0 height 0
click at [159, 168] on input "text" at bounding box center [117, 174] width 149 height 21
type input "[PERSON_NAME]"
click at [71, 229] on button "Search" at bounding box center [67, 234] width 49 height 26
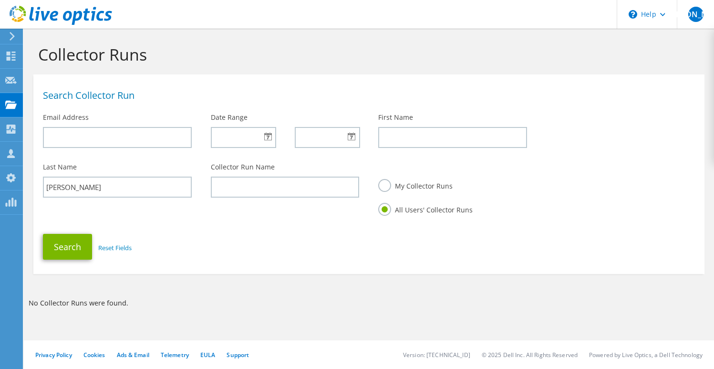
click at [267, 136] on div at bounding box center [243, 137] width 65 height 21
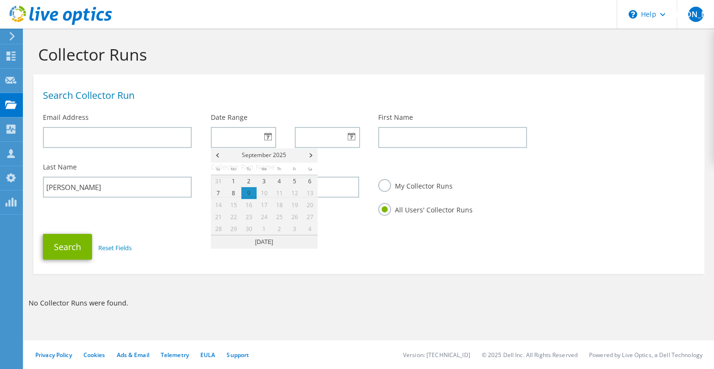
click at [64, 16] on use at bounding box center [61, 15] width 102 height 19
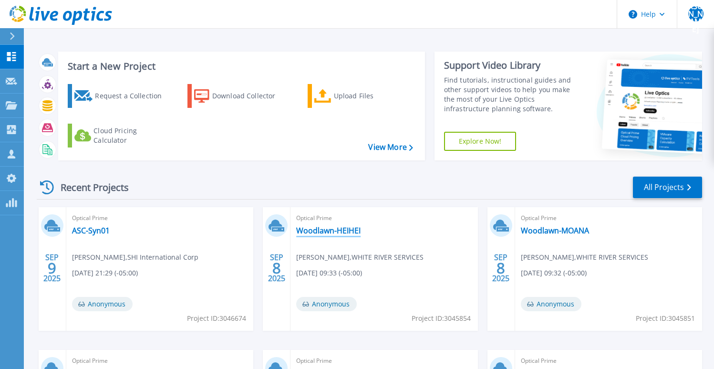
click at [308, 233] on link "Woodlawn-HEIHEI" at bounding box center [328, 230] width 64 height 10
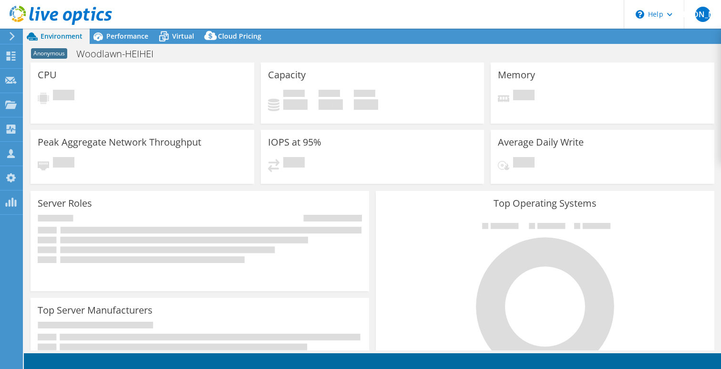
select select "USD"
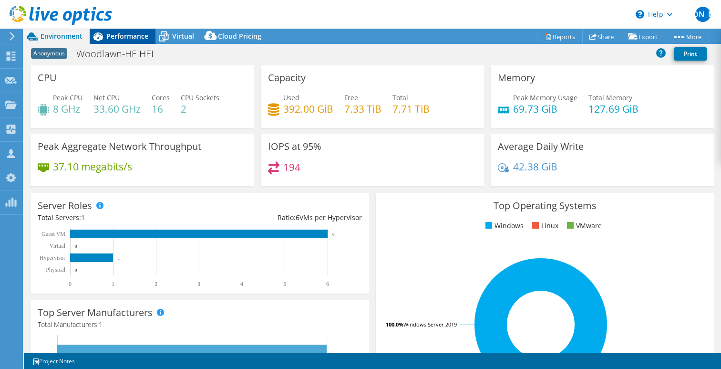
click at [115, 34] on span "Performance" at bounding box center [127, 35] width 42 height 9
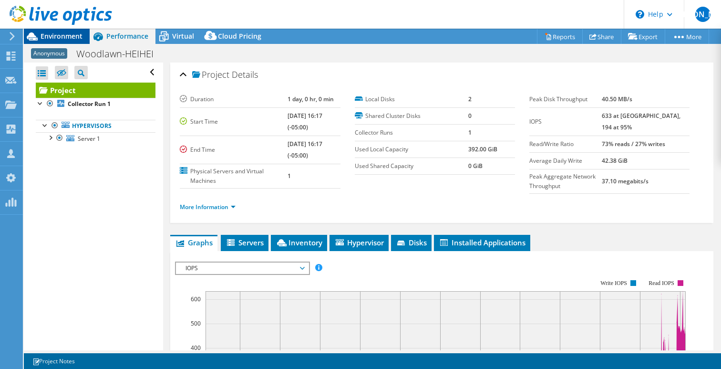
click at [68, 36] on span "Environment" at bounding box center [62, 35] width 42 height 9
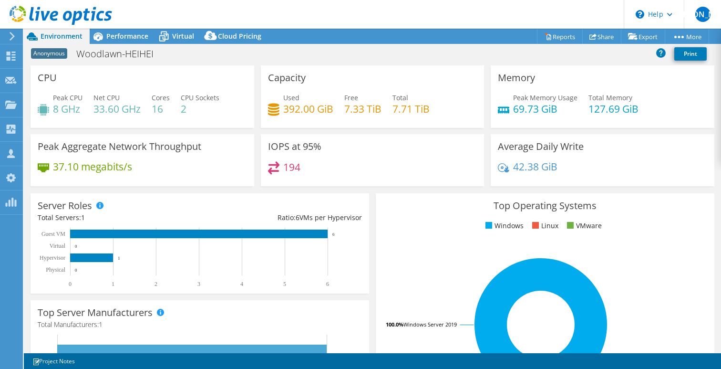
click at [147, 70] on div "CPU Peak CPU 8 GHz Net CPU 33.60 GHz Cores 16 CPU Sockets 2" at bounding box center [143, 96] width 224 height 62
click at [41, 106] on div "Projects" at bounding box center [45, 105] width 46 height 24
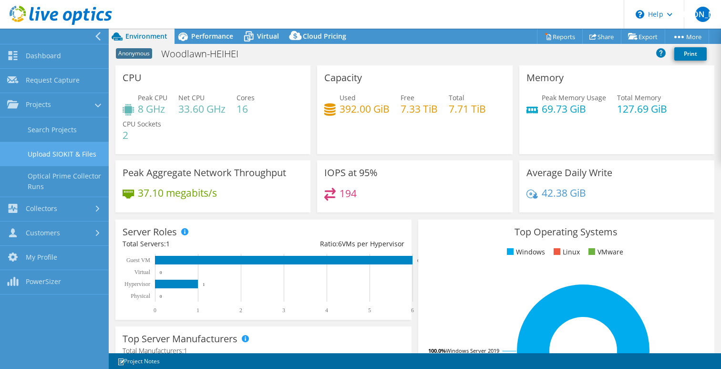
click at [58, 152] on link "Upload SIOKIT & Files" at bounding box center [54, 154] width 109 height 24
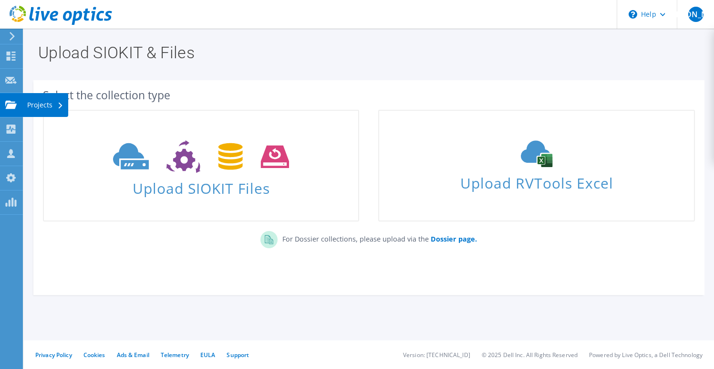
click at [37, 108] on div "Projects" at bounding box center [45, 105] width 46 height 24
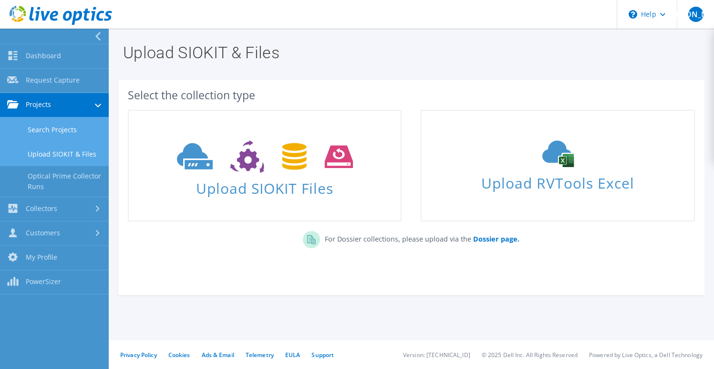
click at [39, 128] on link "Search Projects" at bounding box center [54, 129] width 109 height 24
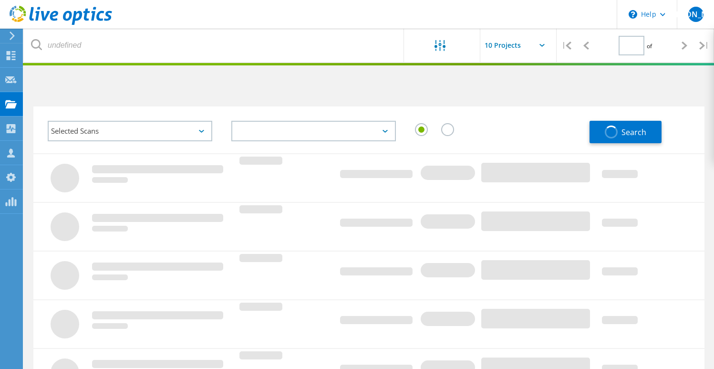
type input "1"
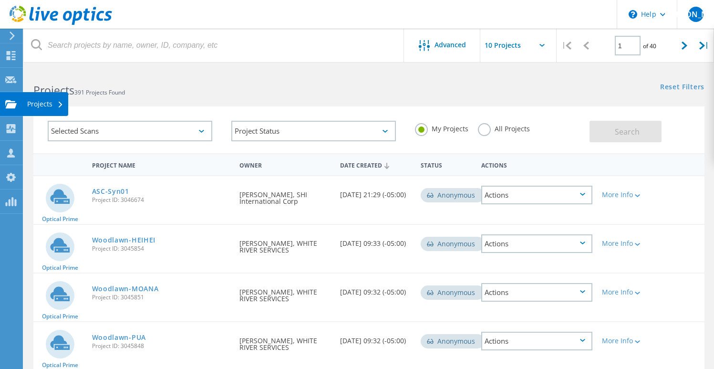
click at [39, 104] on div "Projects" at bounding box center [45, 104] width 36 height 7
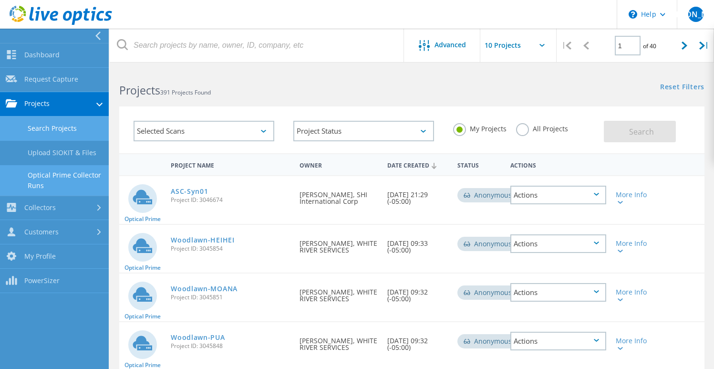
click at [50, 176] on link "Optical Prime Collector Runs" at bounding box center [54, 180] width 109 height 31
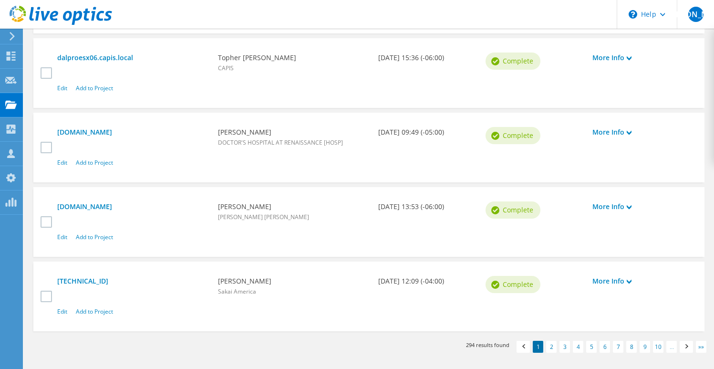
scroll to position [804, 0]
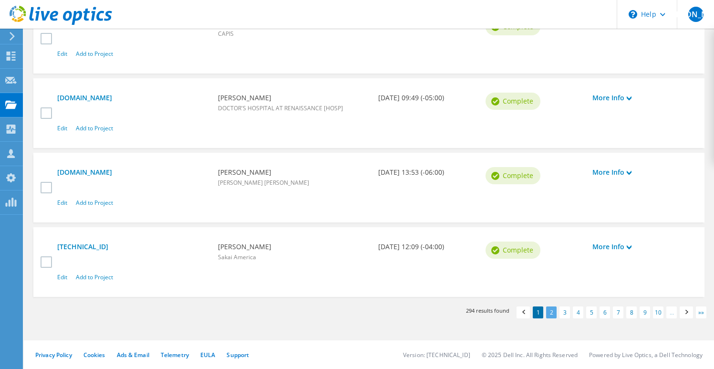
click at [552, 312] on link "2" at bounding box center [551, 312] width 10 height 12
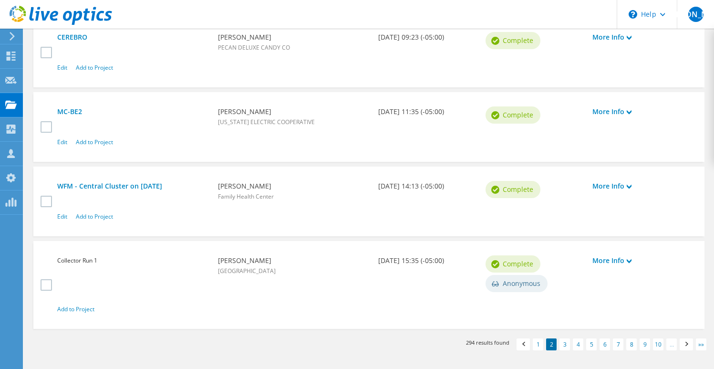
scroll to position [822, 0]
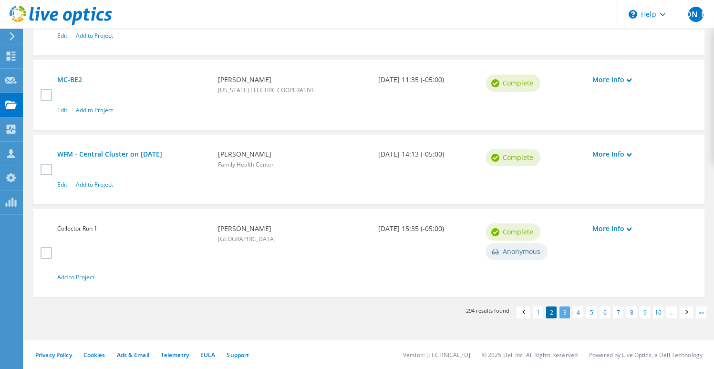
click at [568, 309] on link "3" at bounding box center [564, 312] width 10 height 12
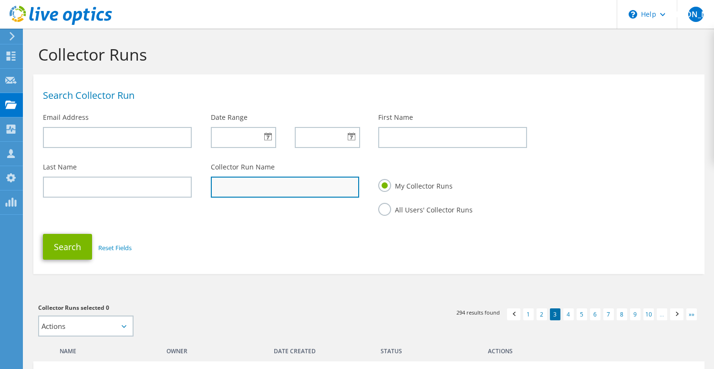
click at [264, 194] on input "text" at bounding box center [285, 186] width 149 height 21
type input "Woodlawn-HEHEI"
click at [43, 234] on button "Search" at bounding box center [67, 247] width 49 height 26
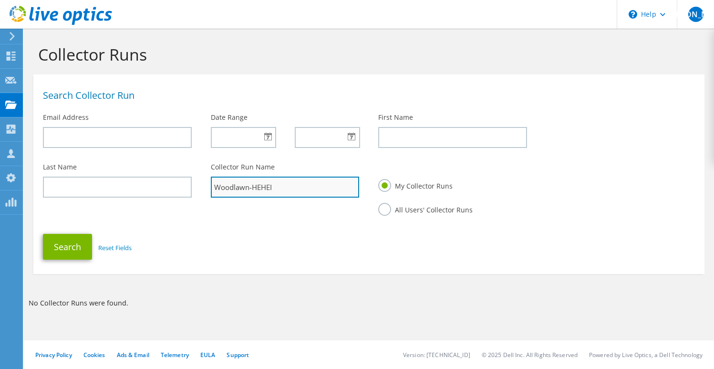
click at [273, 187] on input "Woodlawn-HEHEI" at bounding box center [285, 186] width 149 height 21
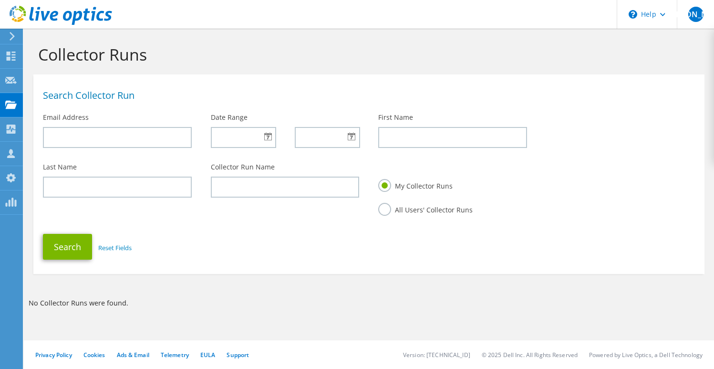
click at [383, 208] on label "All Users' Collector Runs" at bounding box center [425, 209] width 94 height 12
click at [0, 0] on input "All Users' Collector Runs" at bounding box center [0, 0] width 0 height 0
click at [267, 139] on div at bounding box center [243, 137] width 65 height 21
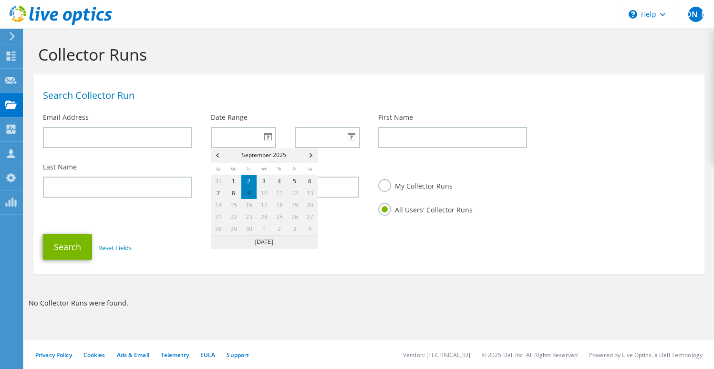
click at [246, 180] on link "2" at bounding box center [248, 181] width 15 height 12
type input "[DATE]"
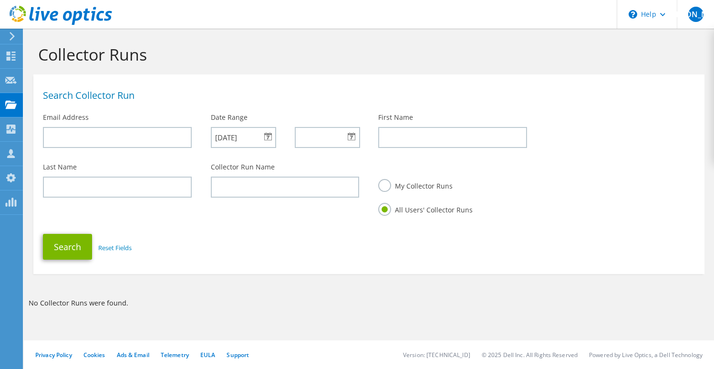
click at [356, 138] on div at bounding box center [327, 137] width 65 height 21
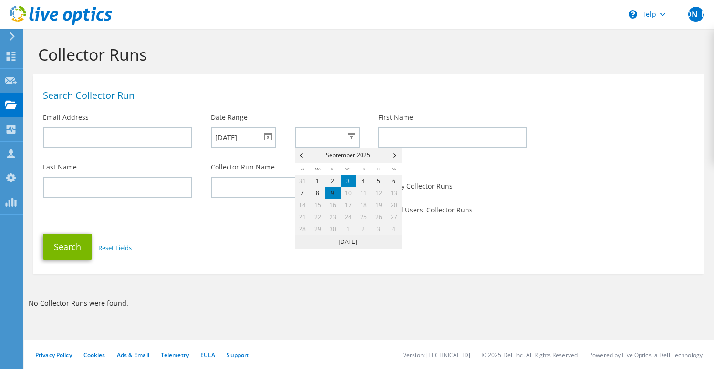
click at [349, 183] on link "3" at bounding box center [347, 181] width 15 height 12
type input "09/03/2025"
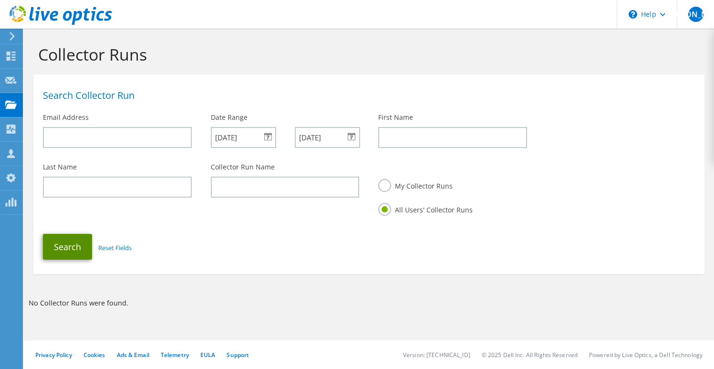
click at [75, 247] on button "Search" at bounding box center [67, 247] width 49 height 26
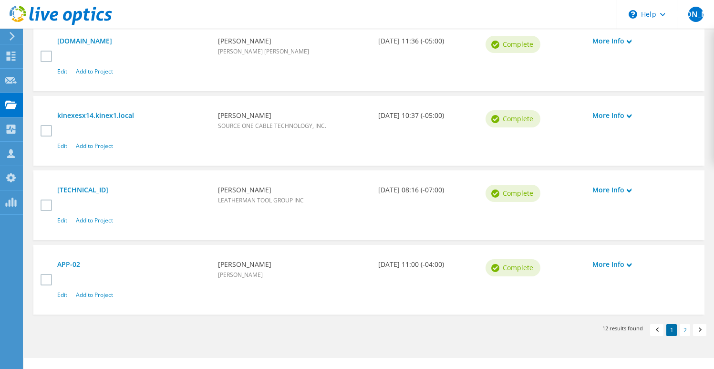
scroll to position [759, 0]
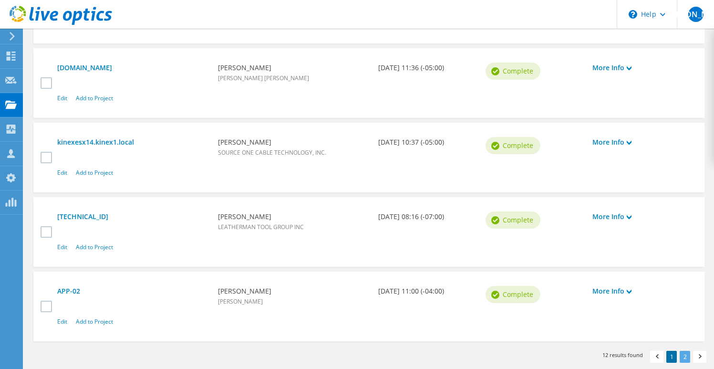
click at [686, 357] on link "2" at bounding box center [684, 356] width 10 height 12
